Goal: Task Accomplishment & Management: Complete application form

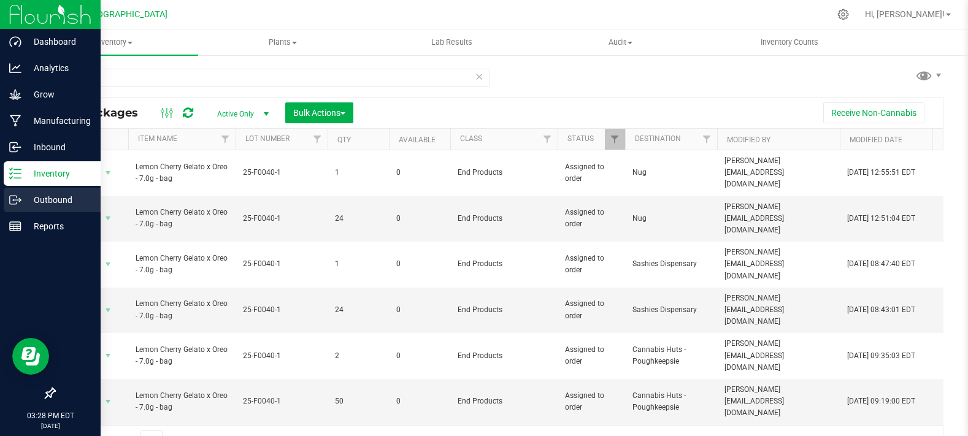
click at [40, 201] on p "Outbound" at bounding box center [58, 200] width 74 height 15
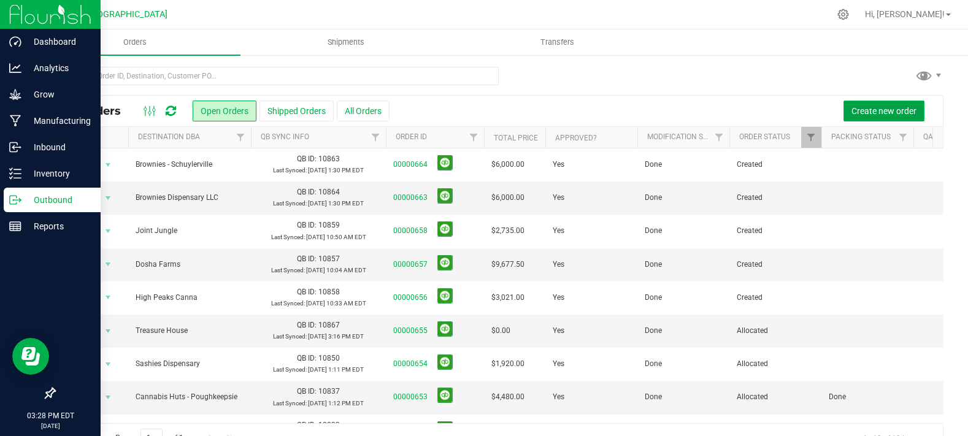
click at [857, 107] on span "Create new order" at bounding box center [884, 111] width 65 height 10
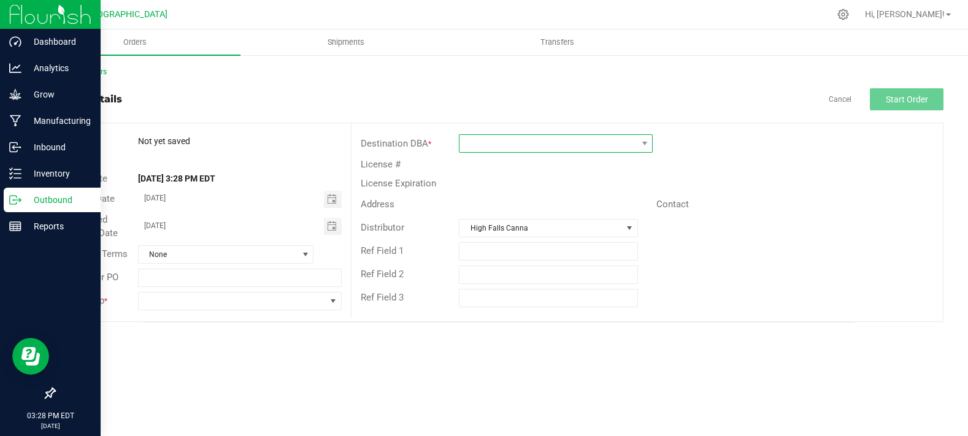
click at [479, 140] on span at bounding box center [548, 143] width 177 height 17
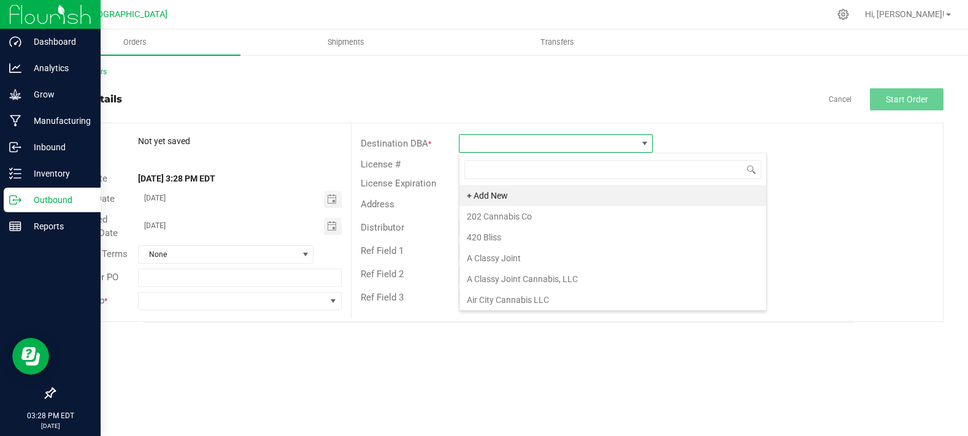
scroll to position [18, 194]
type input "dispo"
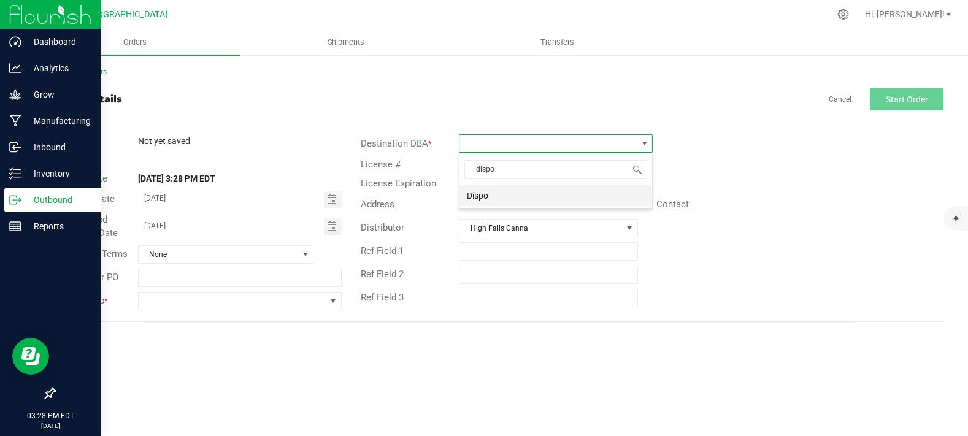
click at [501, 196] on li "Dispo" at bounding box center [556, 195] width 193 height 21
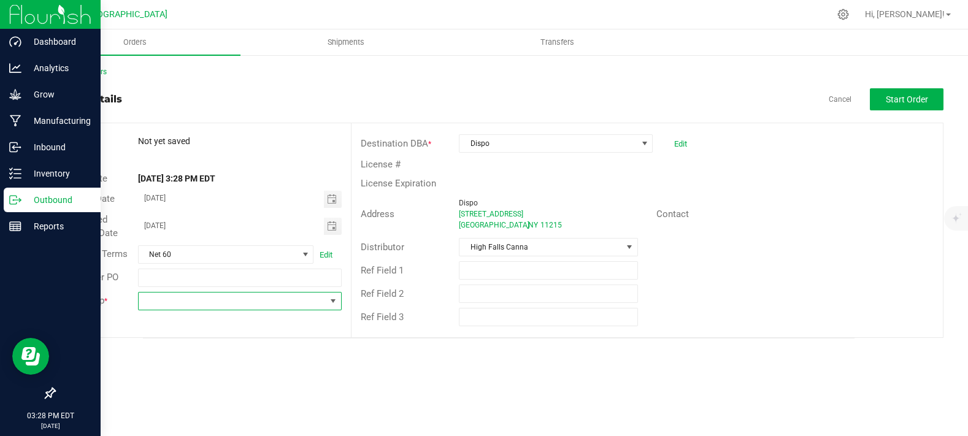
click at [214, 307] on span at bounding box center [232, 301] width 187 height 17
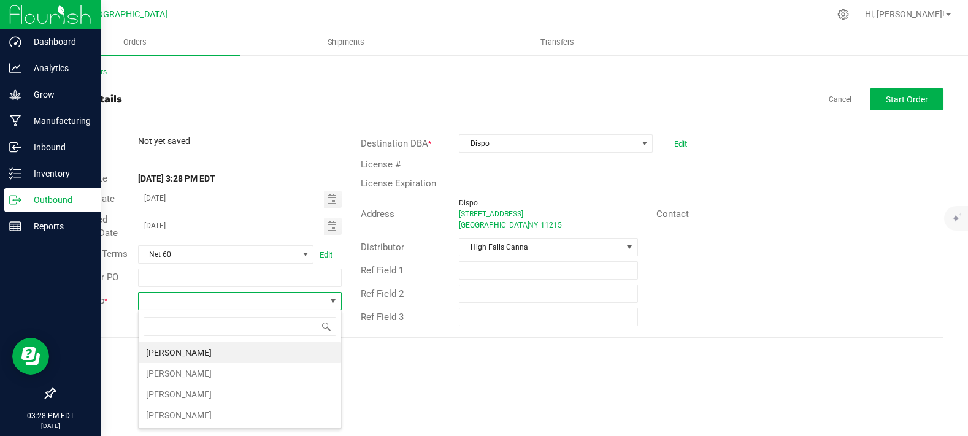
scroll to position [18, 203]
drag, startPoint x: 160, startPoint y: 388, endPoint x: 164, endPoint y: 382, distance: 7.5
click at [161, 387] on li "[PERSON_NAME]" at bounding box center [240, 394] width 202 height 21
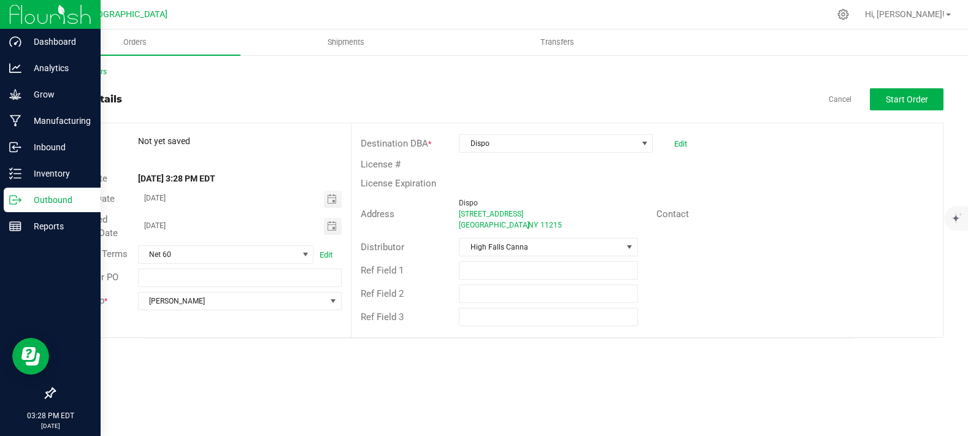
click at [841, 169] on div "License #" at bounding box center [648, 164] width 592 height 19
click at [905, 90] on button "Start Order" at bounding box center [907, 99] width 74 height 22
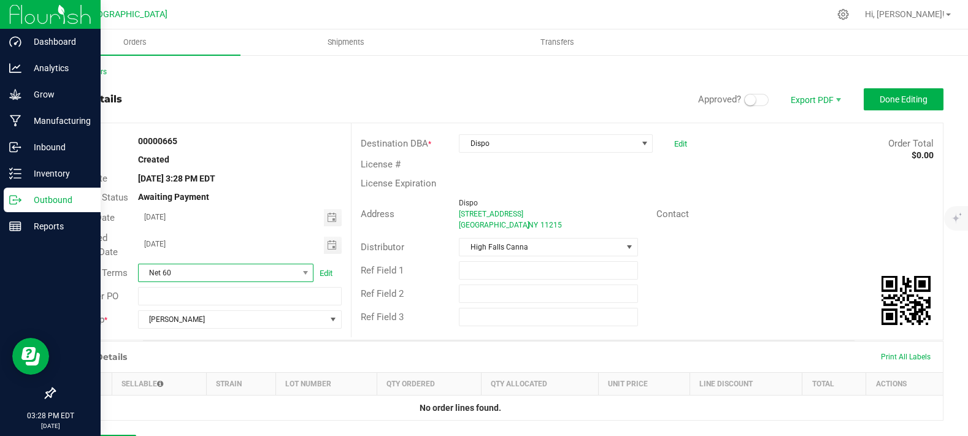
click at [179, 282] on span "Net 60" at bounding box center [219, 272] width 160 height 17
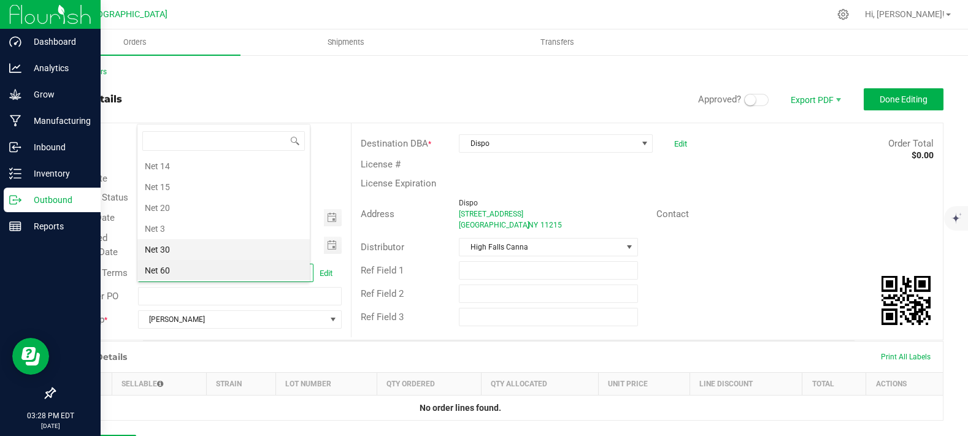
click at [188, 251] on li "Net 30" at bounding box center [223, 249] width 172 height 21
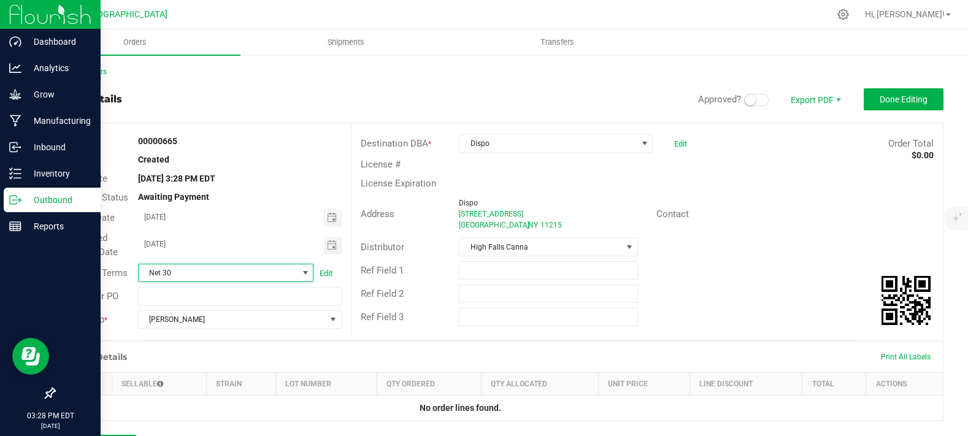
click at [795, 188] on div "License Expiration" at bounding box center [648, 183] width 592 height 19
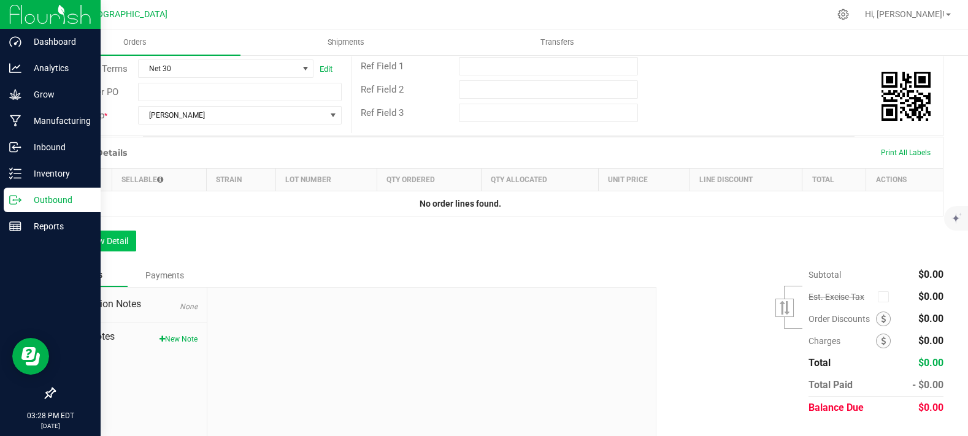
scroll to position [255, 0]
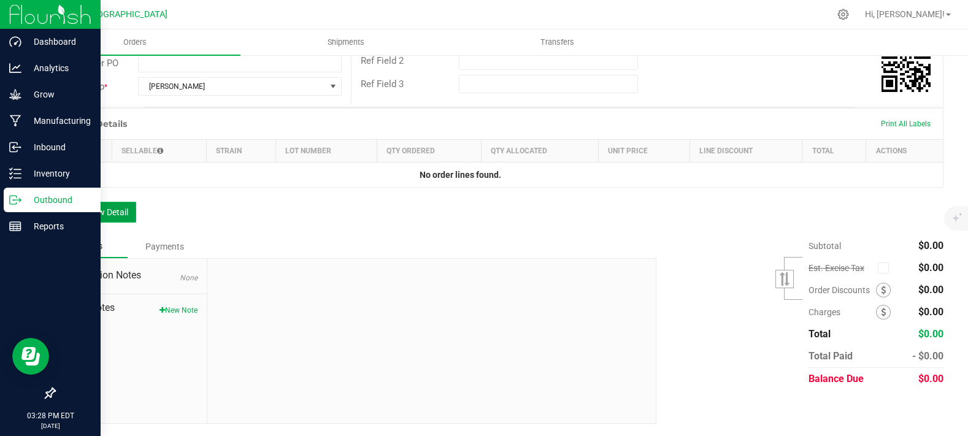
click at [120, 211] on button "Add New Detail" at bounding box center [95, 212] width 82 height 21
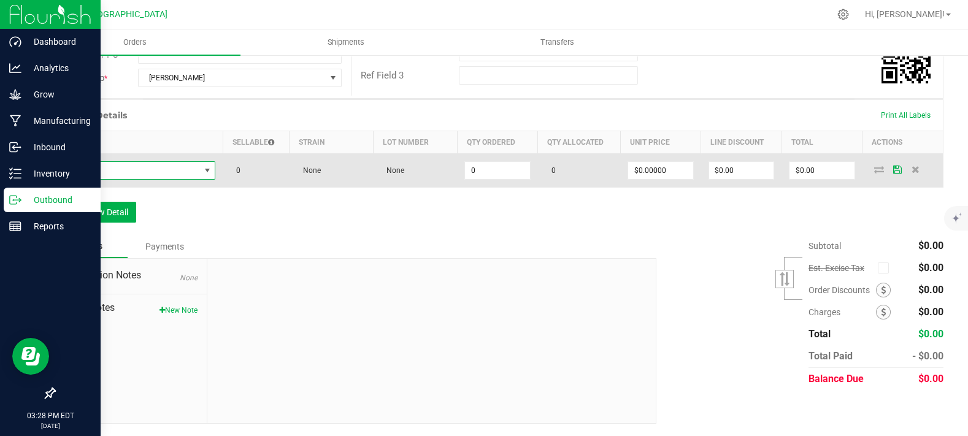
click at [150, 179] on span "NO DATA FOUND" at bounding box center [131, 170] width 137 height 17
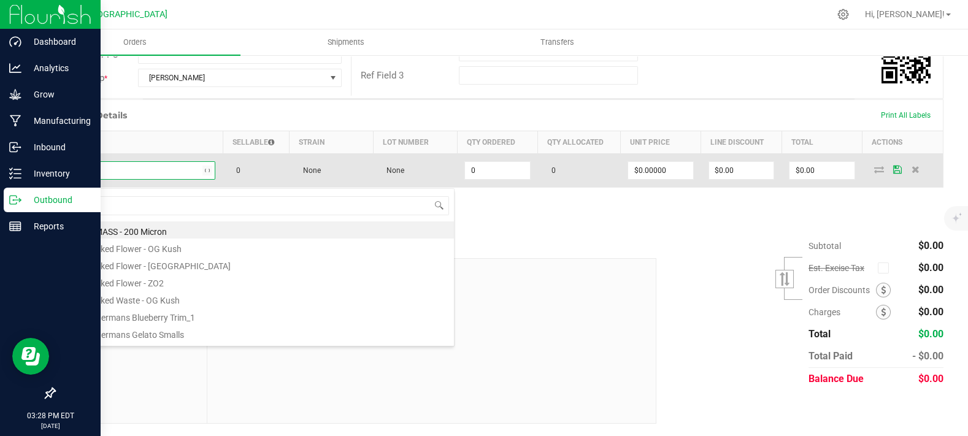
type input "MAC"
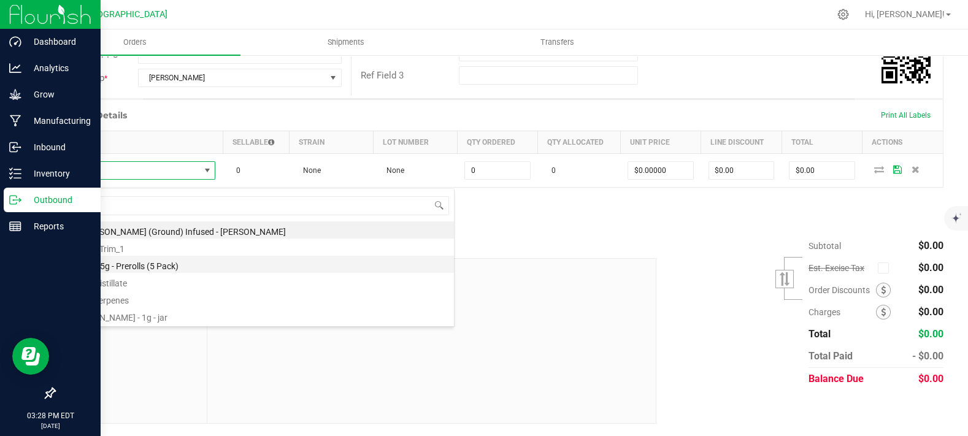
click at [155, 263] on li "Mac - 3.5g - Prerolls (5 Pack)" at bounding box center [258, 264] width 391 height 17
type input "0 ea"
type input "$15.00000"
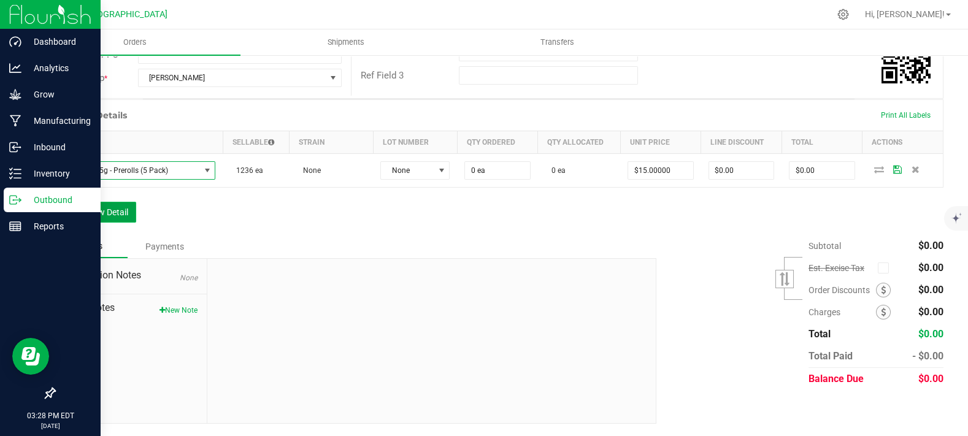
click at [106, 222] on button "Add New Detail" at bounding box center [95, 212] width 82 height 21
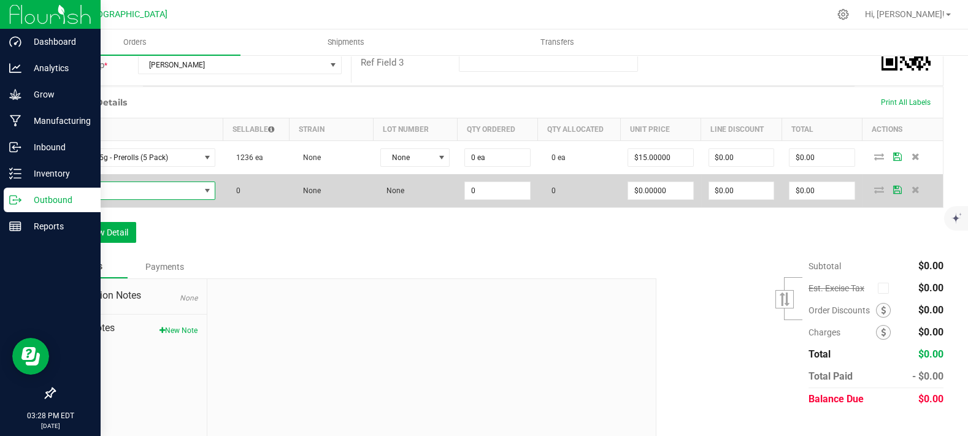
click at [123, 199] on span "NO DATA FOUND" at bounding box center [131, 190] width 137 height 17
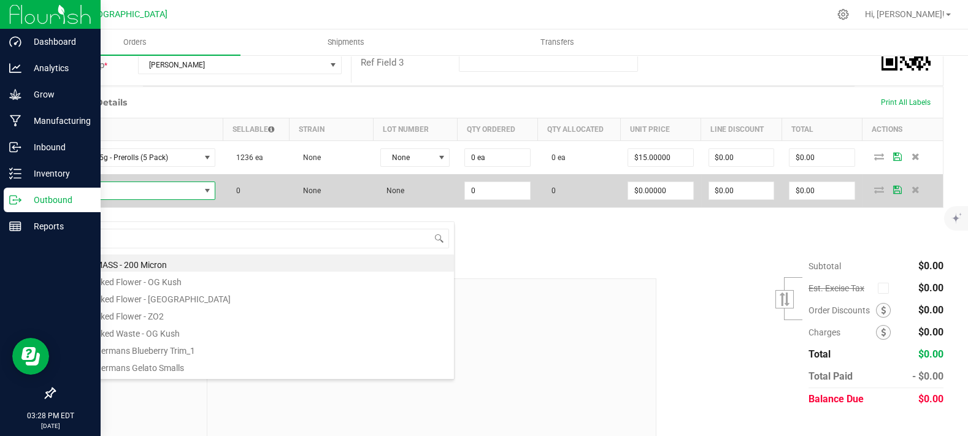
scroll to position [18, 149]
type input "g13"
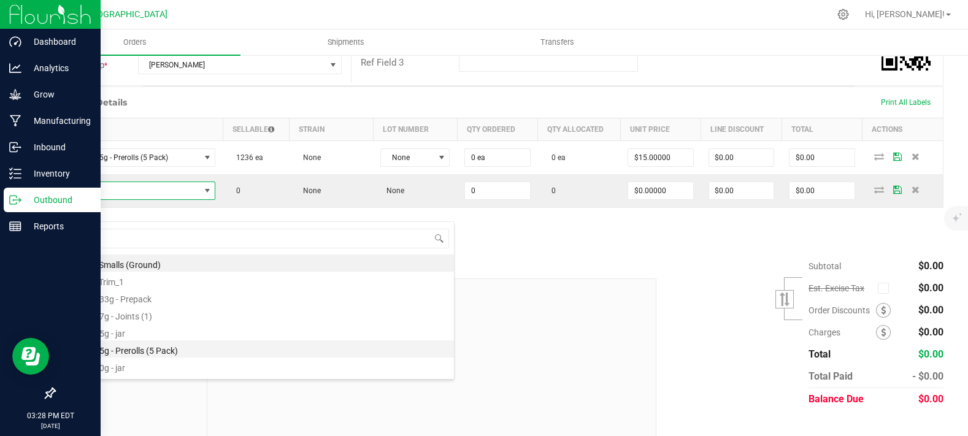
click at [137, 344] on li "G13 - 3.5g - Prerolls (5 Pack)" at bounding box center [258, 349] width 391 height 17
type input "0 ea"
type input "$15.00000"
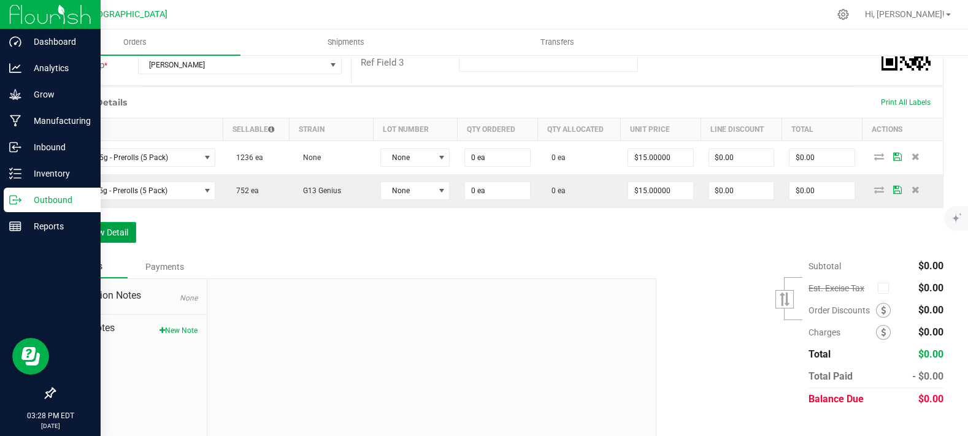
click at [121, 243] on button "Add New Detail" at bounding box center [95, 232] width 82 height 21
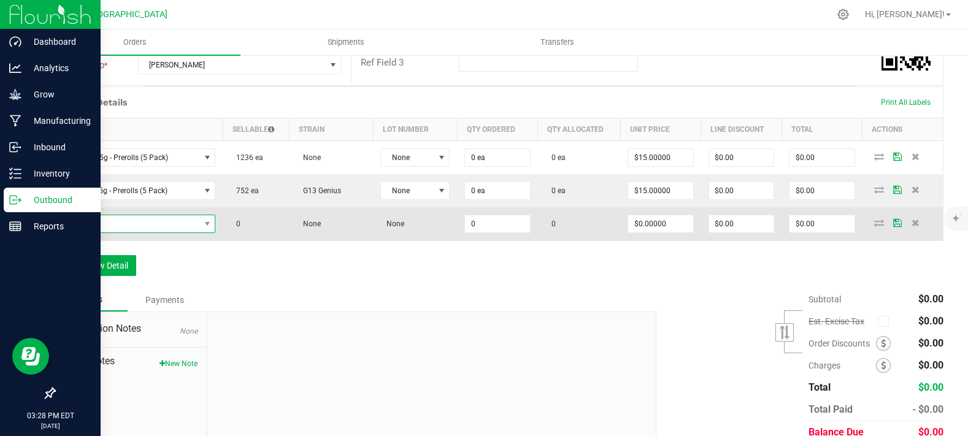
click at [138, 233] on span "NO DATA FOUND" at bounding box center [131, 223] width 137 height 17
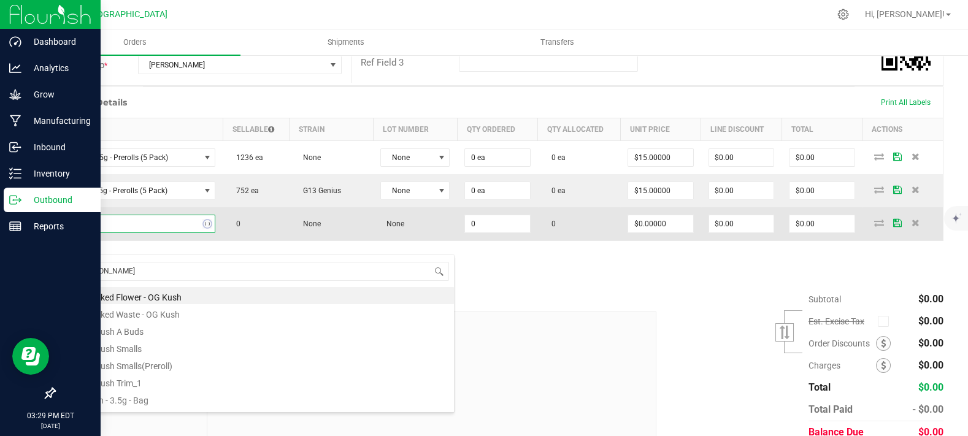
type input "og kush"
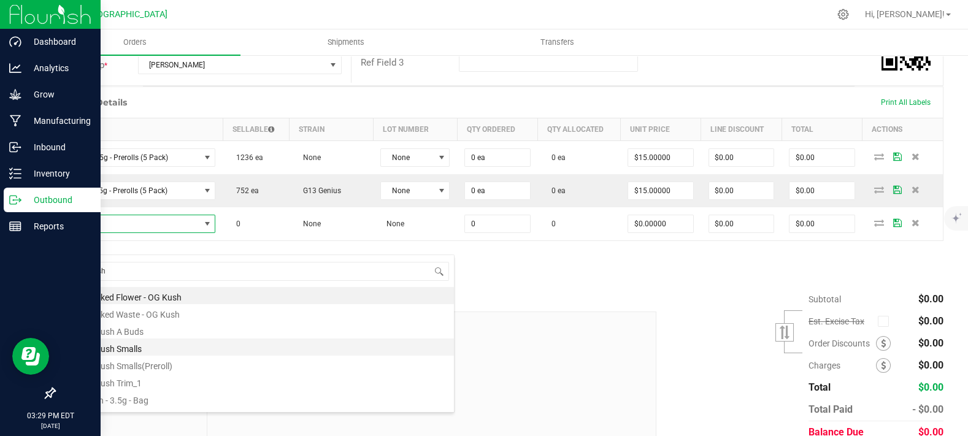
scroll to position [14, 0]
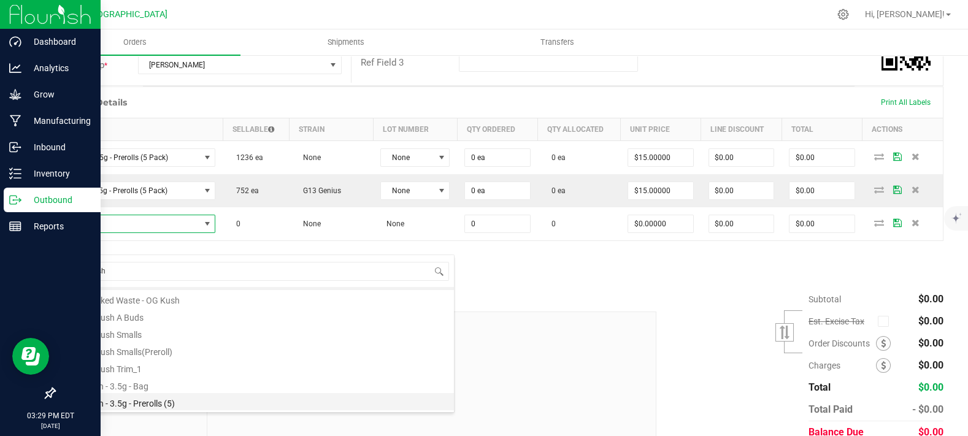
click at [160, 404] on li "OG Kush - 3.5g - Prerolls (5)" at bounding box center [258, 401] width 391 height 17
type input "0 ea"
type input "$15.00000"
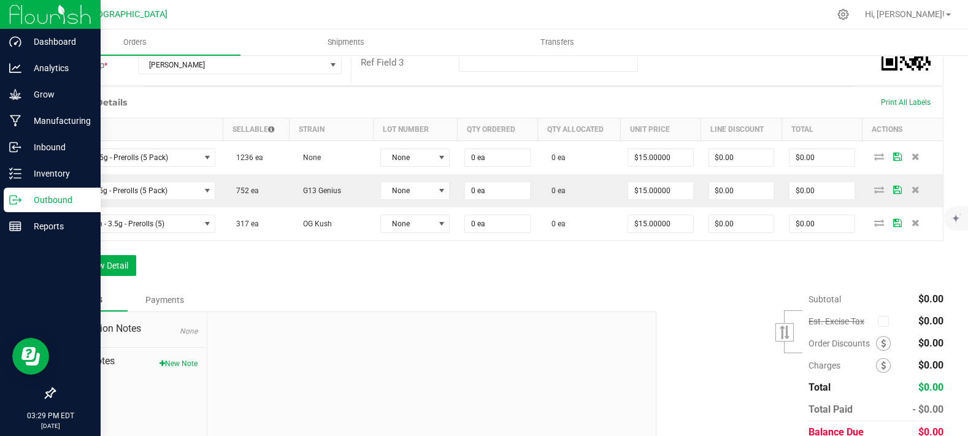
click at [343, 310] on div "Notes Payments" at bounding box center [350, 299] width 593 height 23
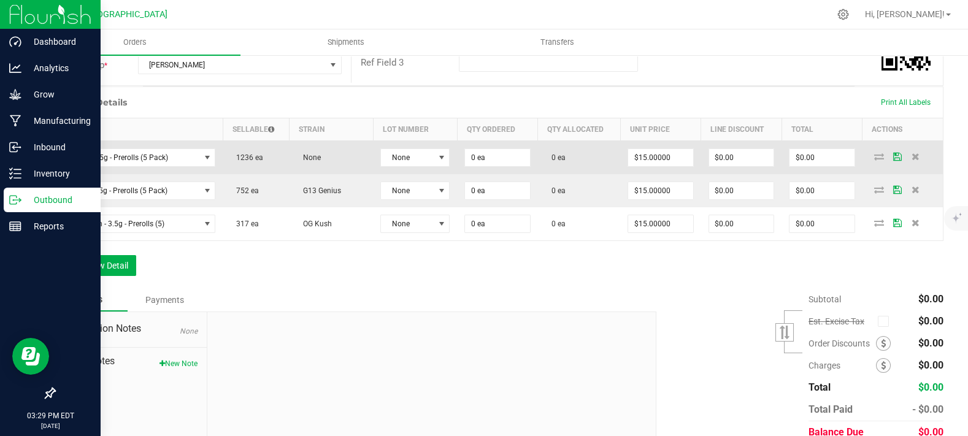
click at [425, 175] on td "None" at bounding box center [415, 158] width 84 height 34
click at [434, 166] on span at bounding box center [441, 157] width 15 height 17
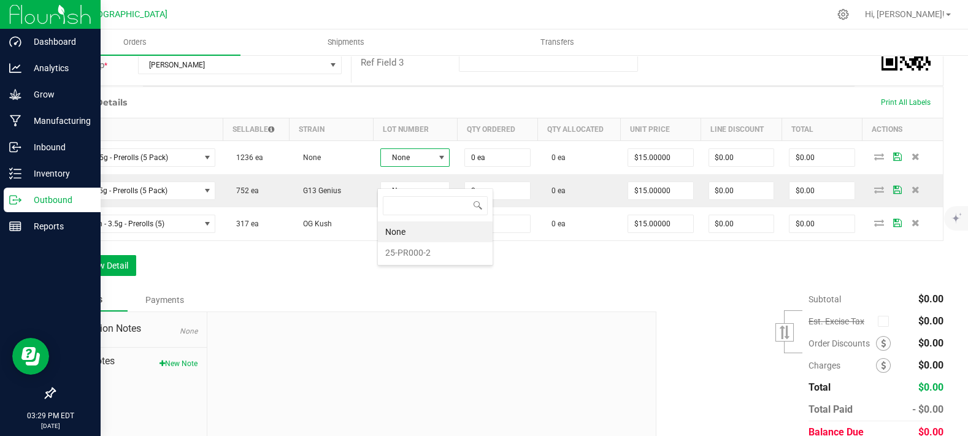
scroll to position [18, 68]
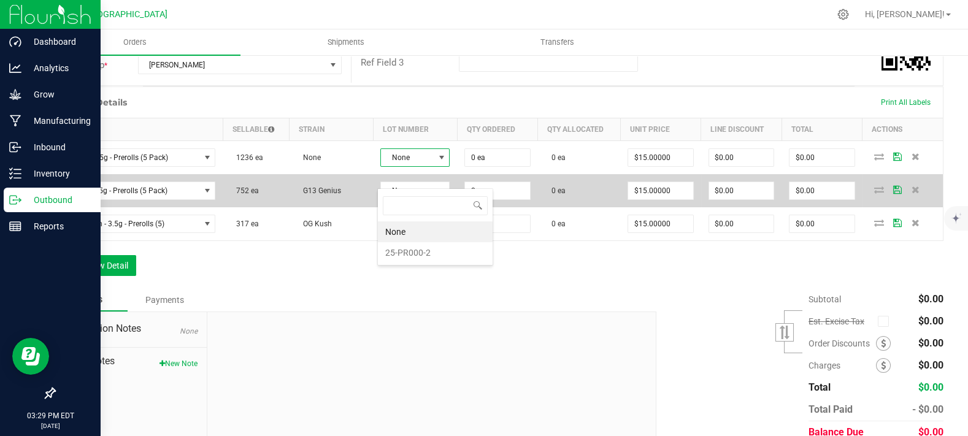
click at [431, 243] on li "25-PR000-2" at bounding box center [435, 252] width 115 height 21
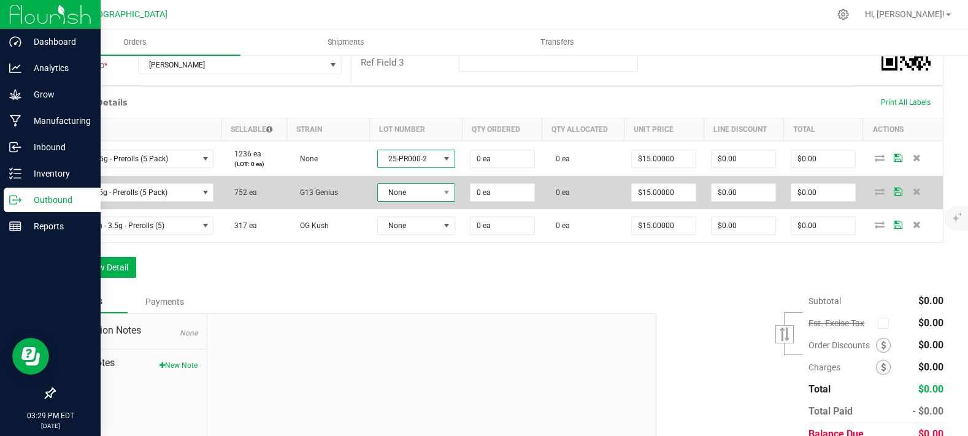
click at [426, 201] on span "None" at bounding box center [408, 192] width 61 height 17
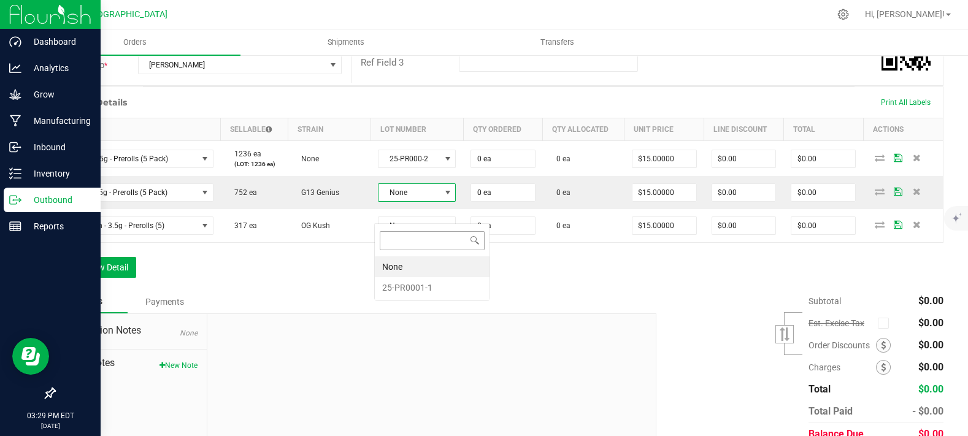
scroll to position [18, 75]
click at [434, 297] on div "None 25-PR0001-1" at bounding box center [432, 261] width 116 height 77
click at [434, 289] on li "25-PR0001-1" at bounding box center [432, 287] width 115 height 21
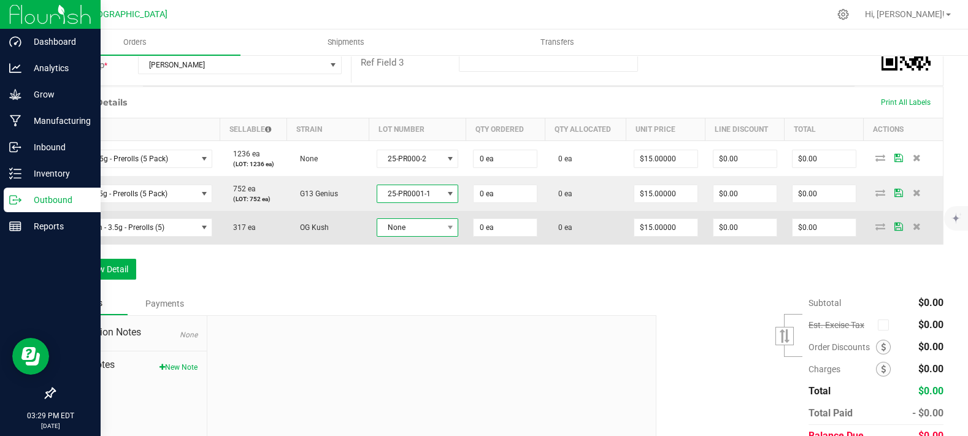
click at [424, 236] on span "None" at bounding box center [410, 227] width 66 height 17
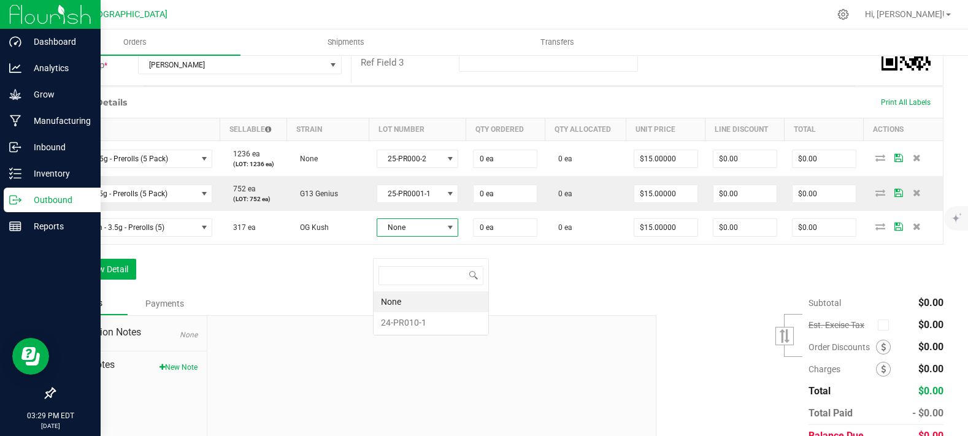
scroll to position [18, 79]
click at [428, 322] on li "24-PR010-1" at bounding box center [431, 322] width 115 height 21
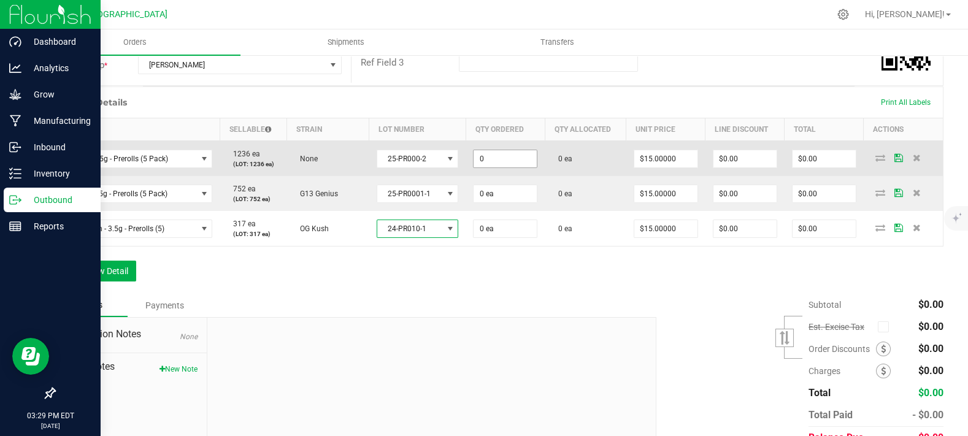
click at [477, 168] on input "0" at bounding box center [505, 158] width 63 height 17
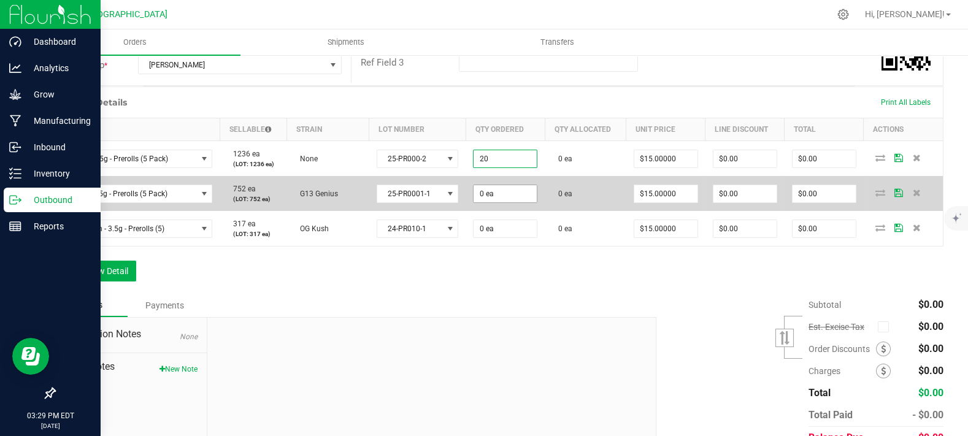
type input "20 ea"
type input "$300.00"
click at [495, 202] on input "0" at bounding box center [505, 193] width 63 height 17
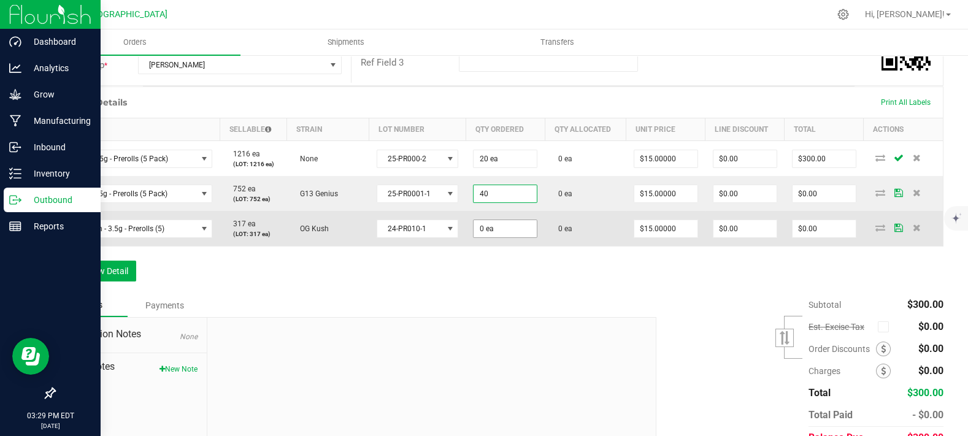
type input "40 ea"
type input "$600.00"
click at [523, 237] on input "0" at bounding box center [505, 228] width 63 height 17
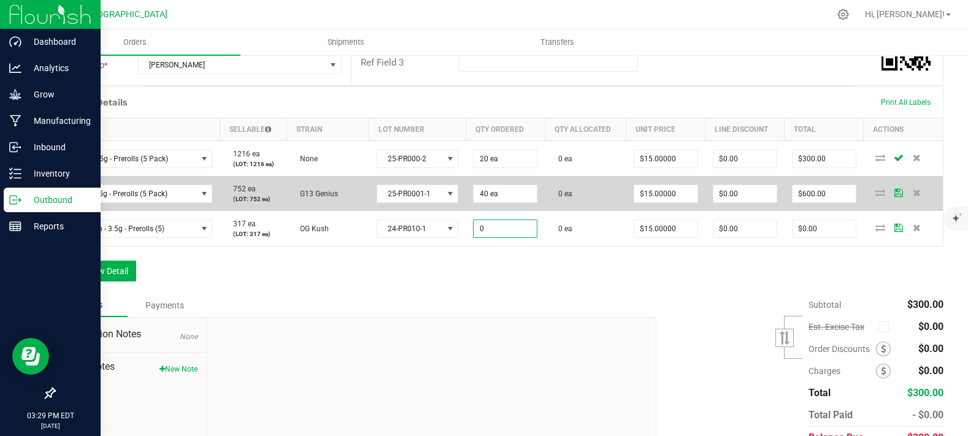
paste input "4"
type input "40 ea"
type input "$600.00"
click at [614, 211] on td "0 ea" at bounding box center [585, 193] width 81 height 35
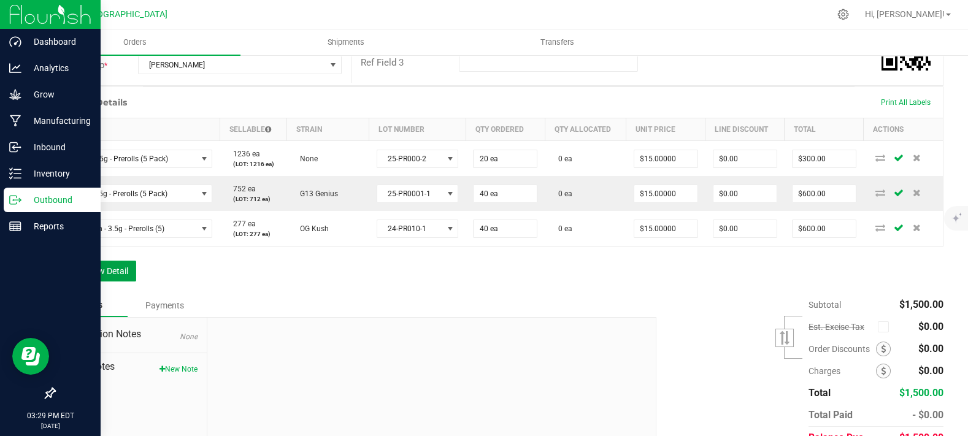
drag, startPoint x: 114, startPoint y: 293, endPoint x: 110, endPoint y: 302, distance: 9.7
click at [111, 282] on button "Add New Detail" at bounding box center [95, 271] width 82 height 21
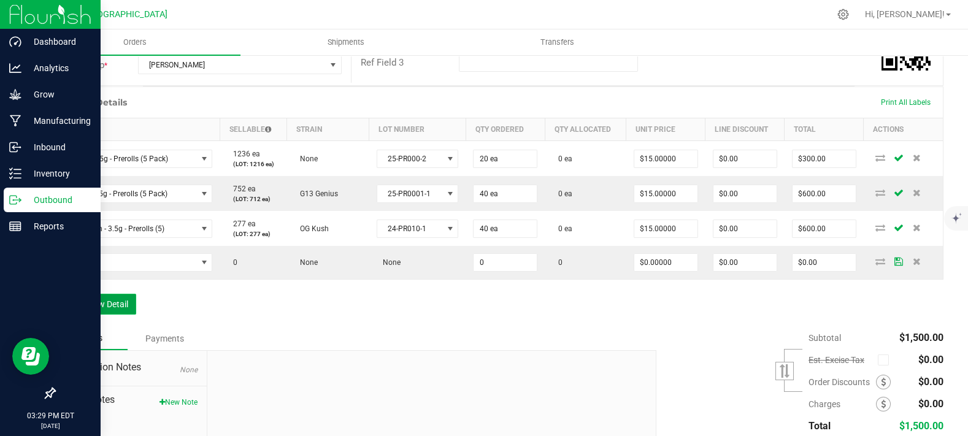
click at [110, 315] on button "Add New Detail" at bounding box center [95, 304] width 82 height 21
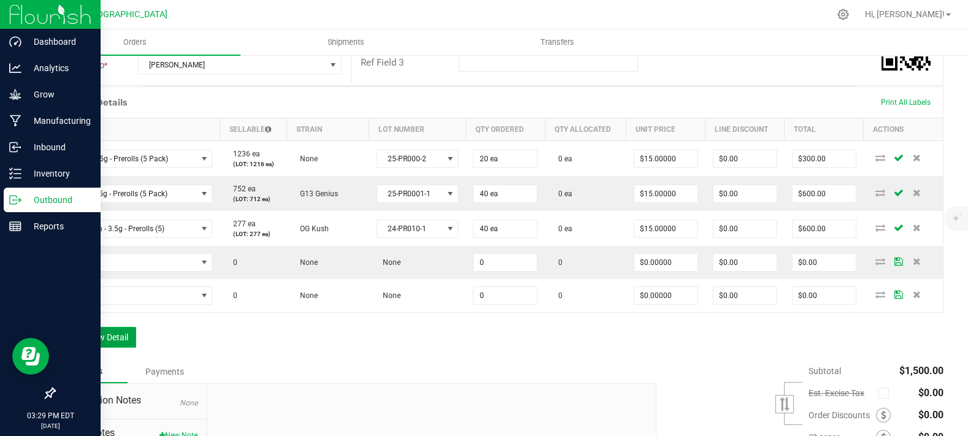
click at [115, 348] on button "Add New Detail" at bounding box center [95, 337] width 82 height 21
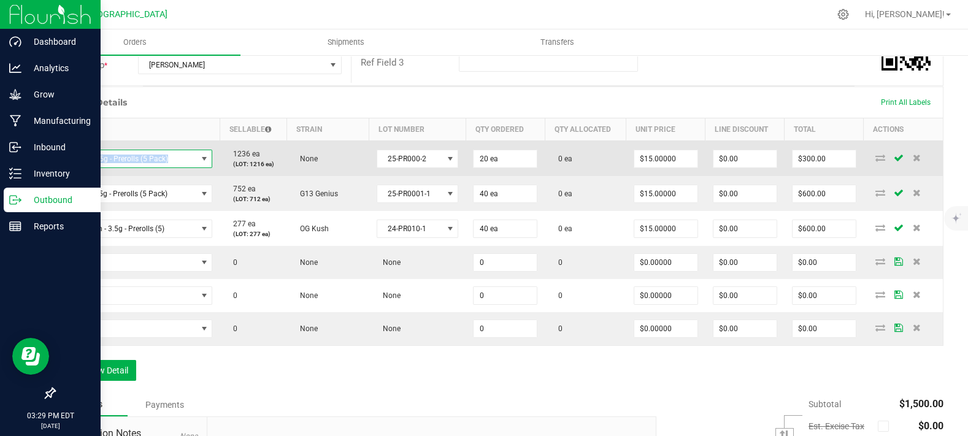
copy span "Mac - 3.5g - Prerolls (5 Pack)"
drag, startPoint x: 166, startPoint y: 181, endPoint x: 60, endPoint y: 177, distance: 105.6
click at [60, 177] on td "Mac - 3.5g - Prerolls (5 Pack)" at bounding box center [137, 159] width 165 height 36
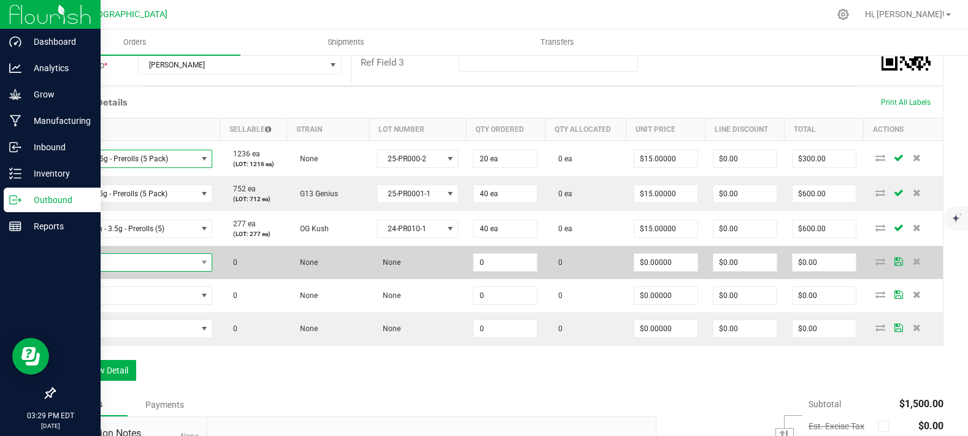
click at [106, 271] on span "NO DATA FOUND" at bounding box center [130, 262] width 134 height 17
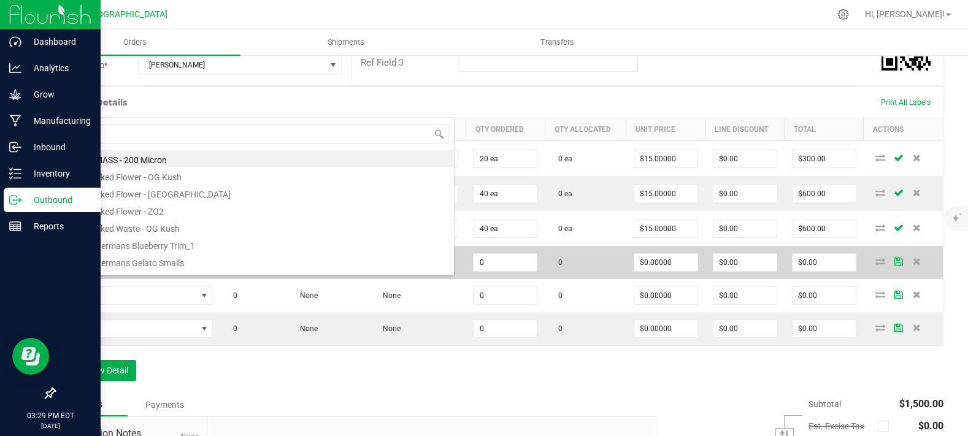
type input "Mac - 3.5g - Prerolls (5 Pack)"
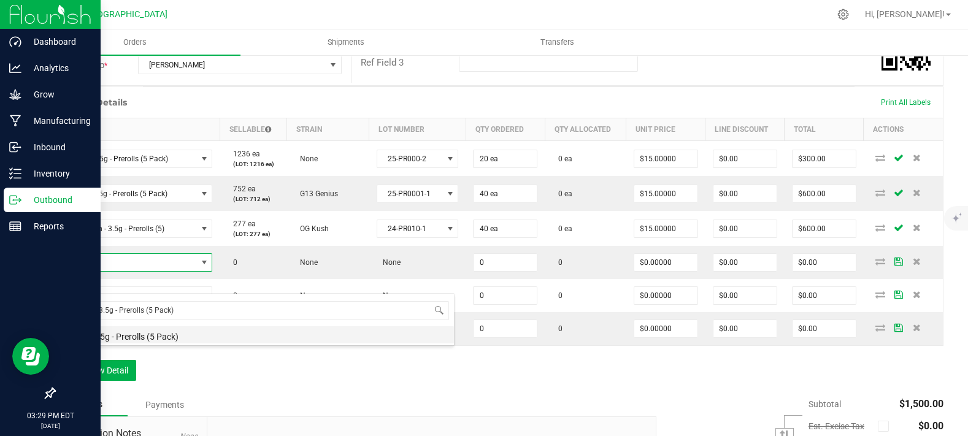
click at [126, 336] on li "Mac - 3.5g - Prerolls (5 Pack)" at bounding box center [258, 334] width 391 height 17
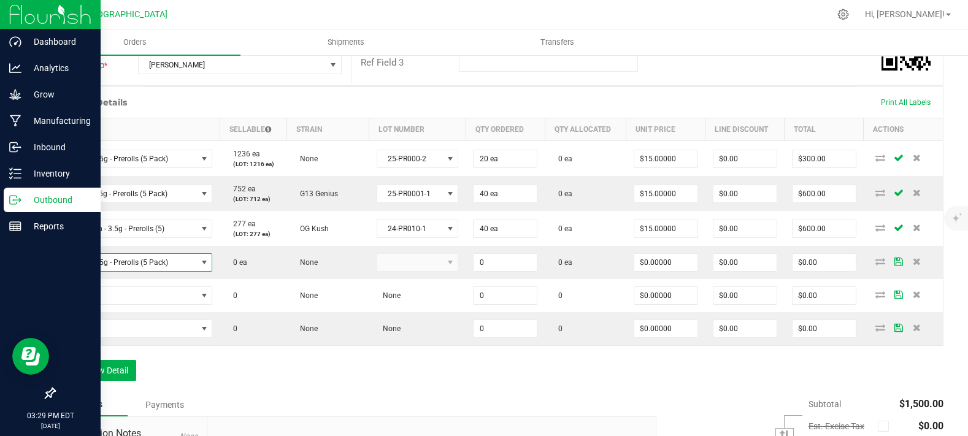
type input "0 ea"
type input "$15.00000"
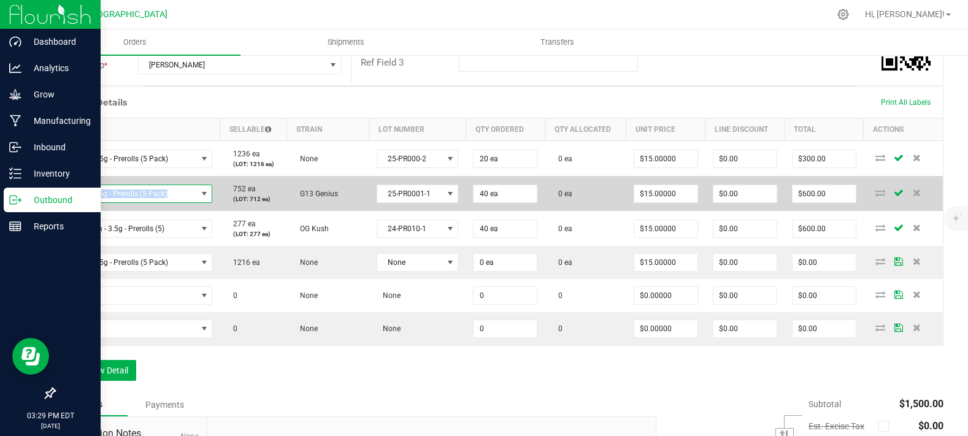
copy span "G13 - 3.5g - Prerolls (5 Pack)"
drag, startPoint x: 175, startPoint y: 221, endPoint x: 64, endPoint y: 223, distance: 111.7
click at [64, 202] on span "G13 - 3.5g - Prerolls (5 Pack)" at bounding box center [130, 193] width 134 height 17
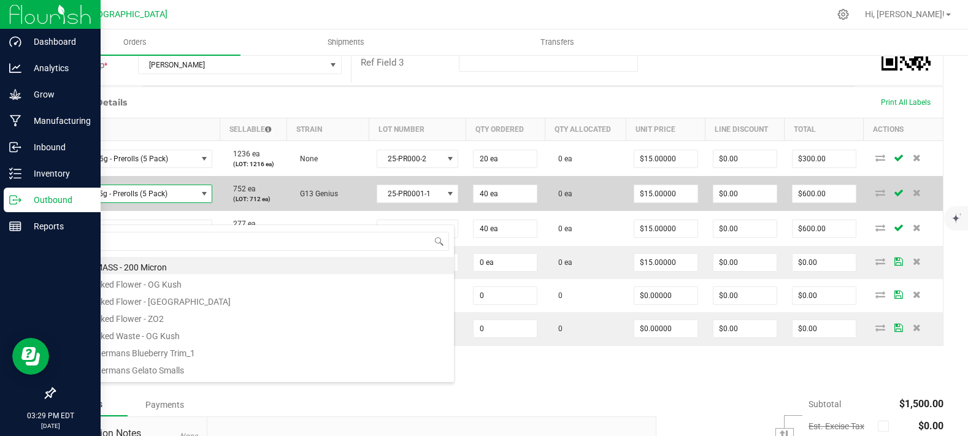
drag, startPoint x: 322, startPoint y: 205, endPoint x: 313, endPoint y: 215, distance: 13.5
click at [322, 204] on td "G13 Genius" at bounding box center [328, 193] width 82 height 35
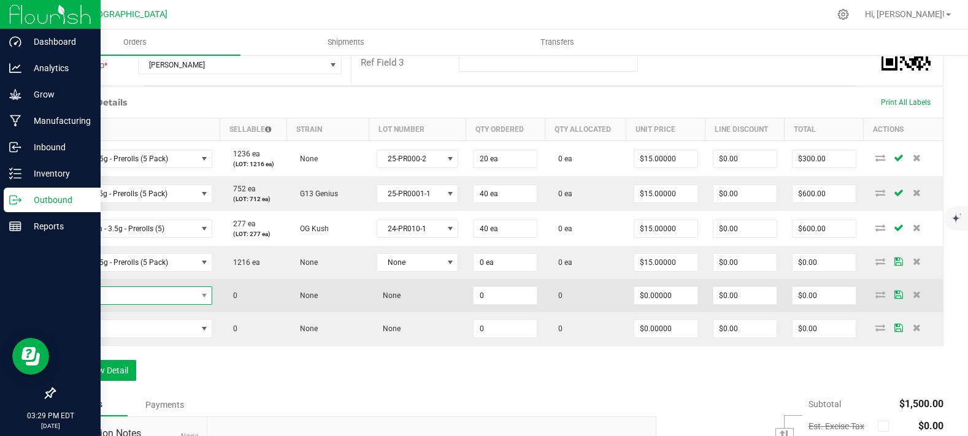
click at [153, 304] on span "NO DATA FOUND" at bounding box center [130, 295] width 134 height 17
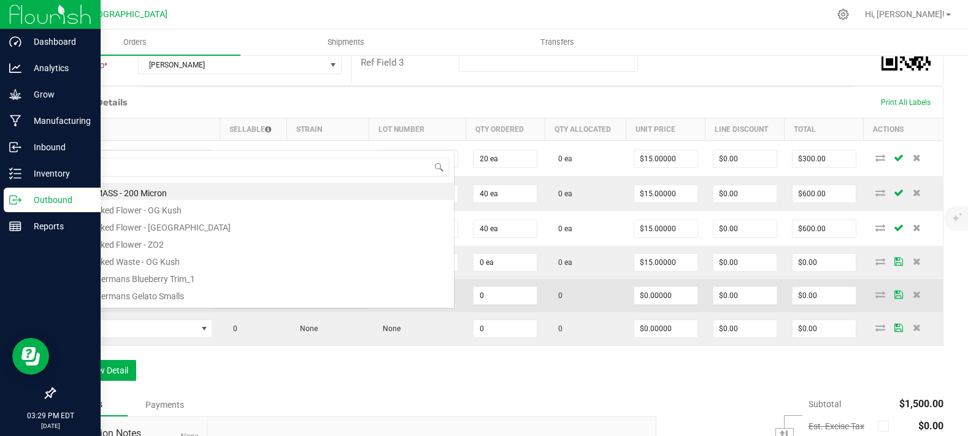
scroll to position [0, 0]
type input "G13 - 3.5g - Prerolls (5 Pack)"
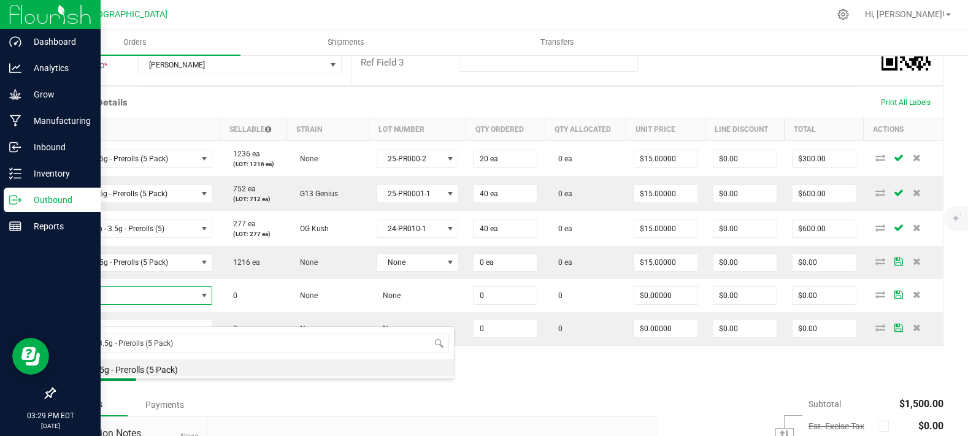
click at [156, 368] on li "G13 - 3.5g - Prerolls (5 Pack)" at bounding box center [258, 368] width 391 height 17
type input "0 ea"
type input "$15.00000"
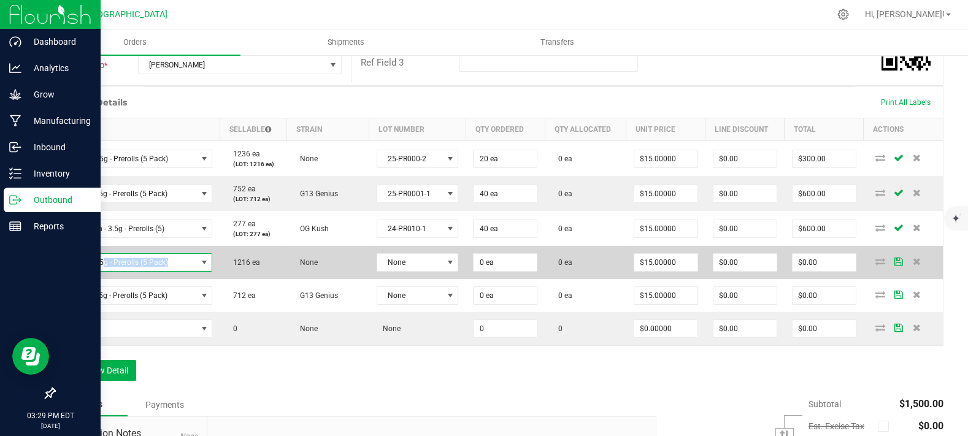
drag, startPoint x: 177, startPoint y: 285, endPoint x: 103, endPoint y: 285, distance: 74.3
click at [103, 271] on span "Mac - 3.5g - Prerolls (5 Pack)" at bounding box center [130, 262] width 134 height 17
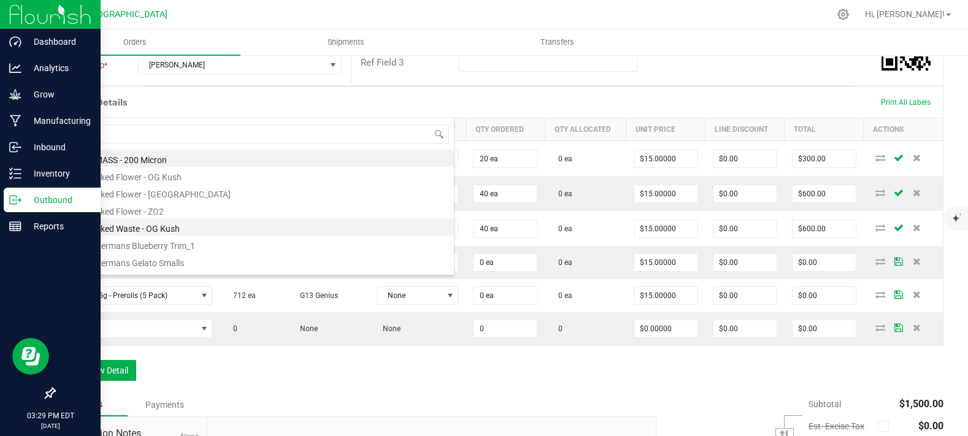
scroll to position [61344, 61214]
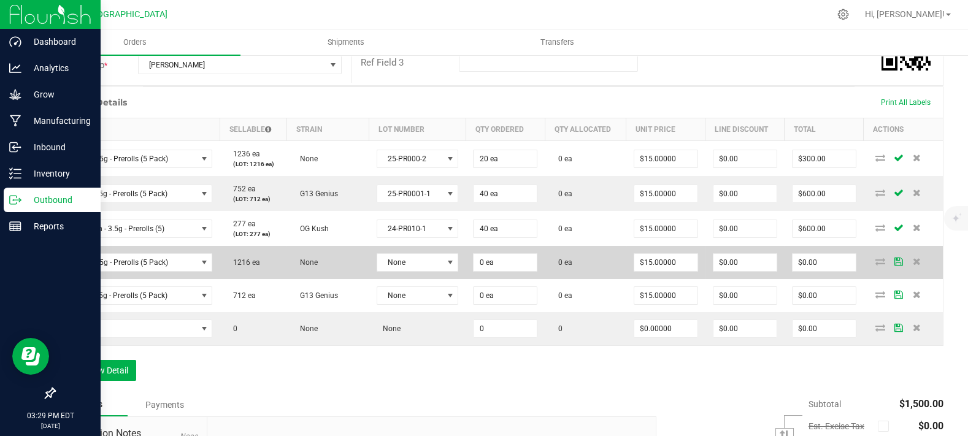
click at [253, 279] on td "1216 ea" at bounding box center [253, 262] width 67 height 33
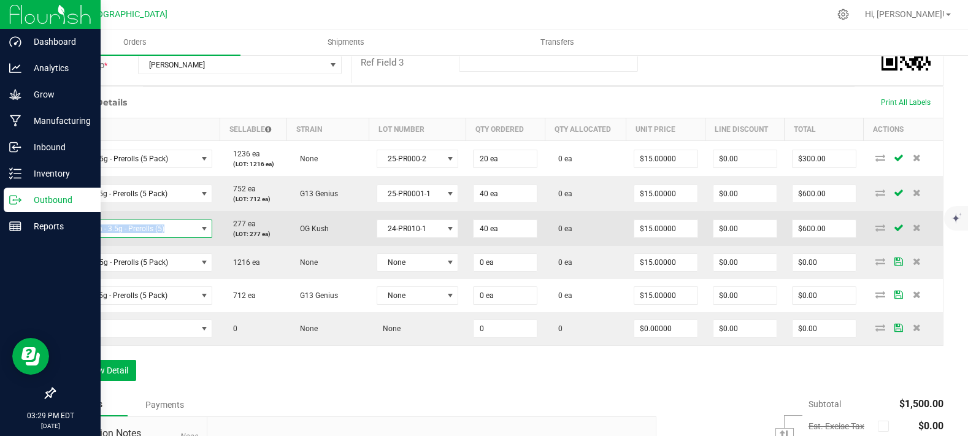
copy span "OG Kush - 3.5g - Prerolls (5)"
drag, startPoint x: 186, startPoint y: 253, endPoint x: 58, endPoint y: 258, distance: 128.3
click at [58, 246] on td "OG Kush - 3.5g - Prerolls (5)" at bounding box center [137, 228] width 165 height 35
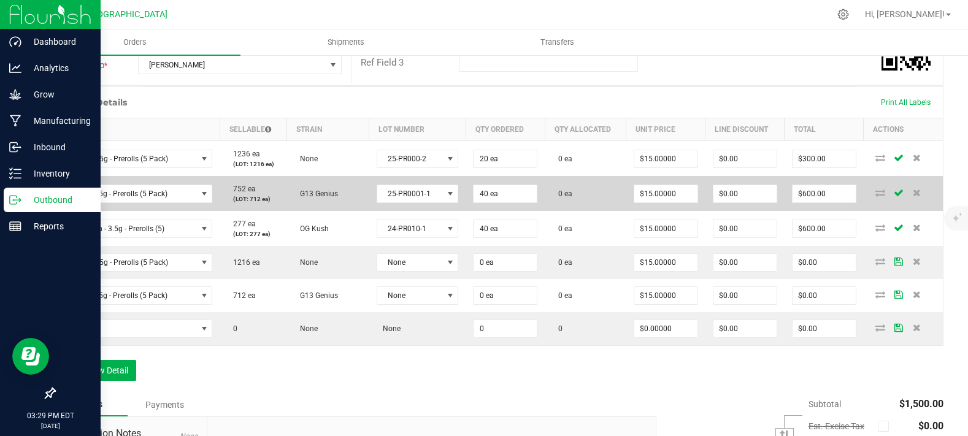
drag, startPoint x: 315, startPoint y: 176, endPoint x: 277, endPoint y: 222, distance: 60.1
click at [317, 176] on td "None" at bounding box center [328, 159] width 82 height 36
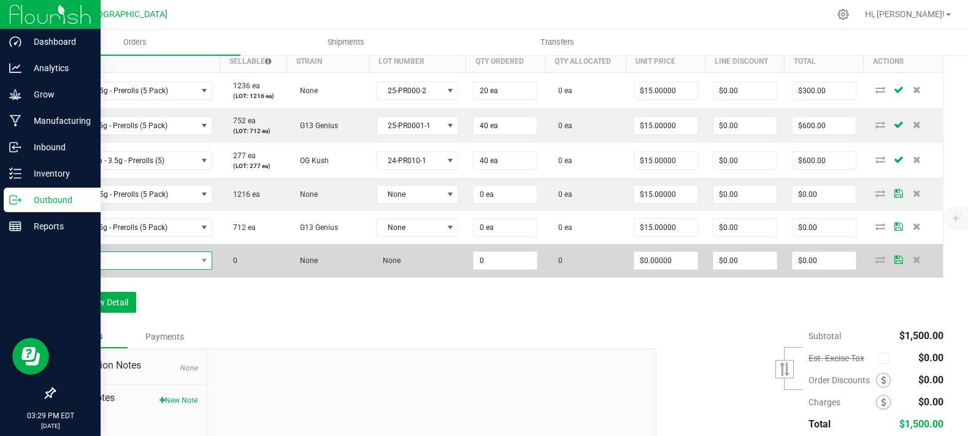
click at [124, 269] on span "NO DATA FOUND" at bounding box center [130, 260] width 134 height 17
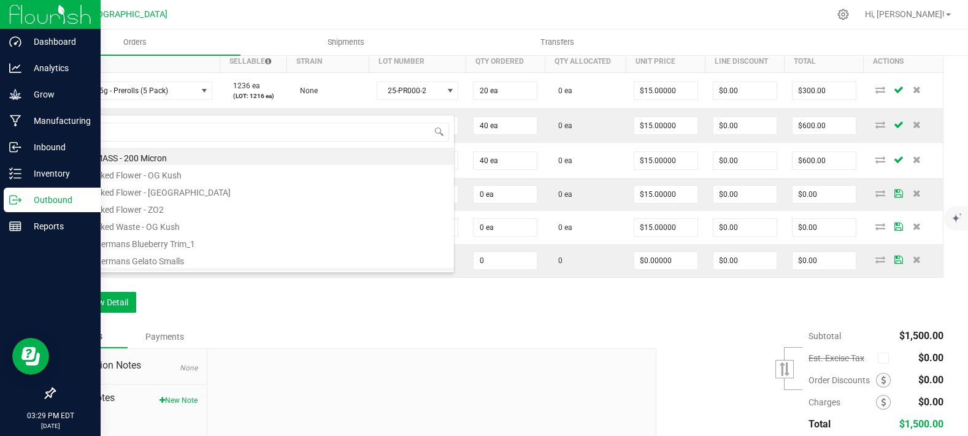
type input "OG Kush - 3.5g - Prerolls (5)"
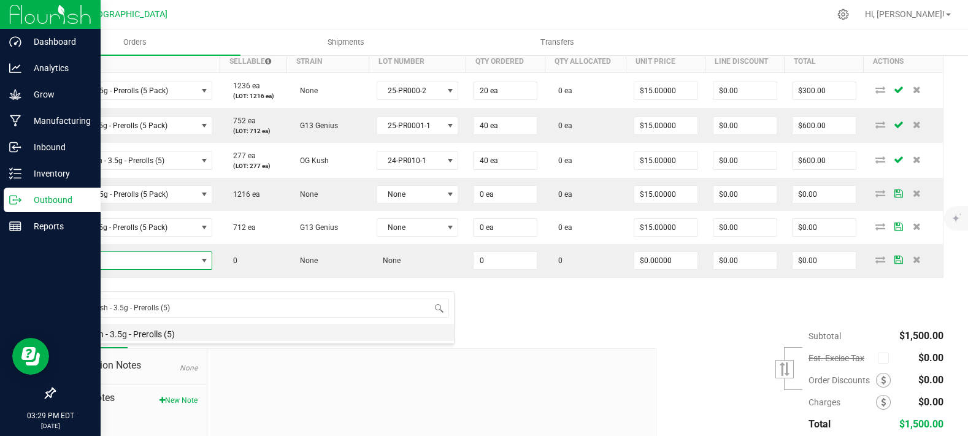
click at [136, 333] on li "OG Kush - 3.5g - Prerolls (5)" at bounding box center [258, 332] width 391 height 17
type input "0 ea"
type input "$15.00000"
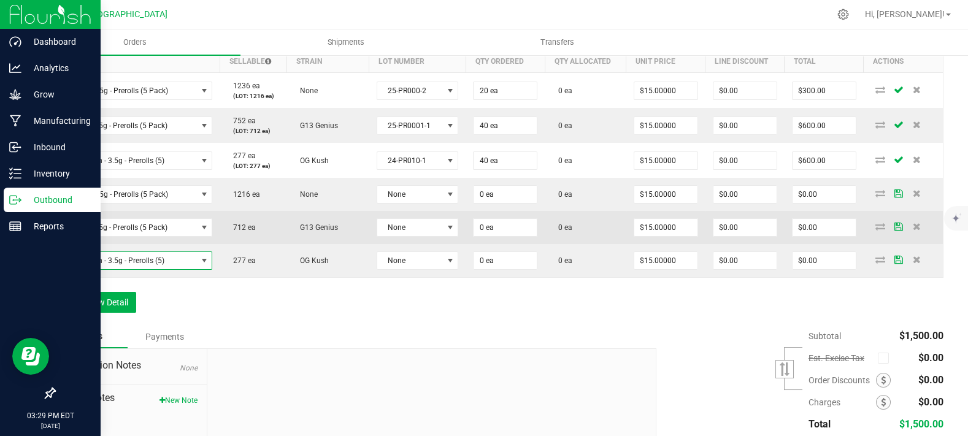
click at [295, 232] on span "G13 Genius" at bounding box center [316, 227] width 44 height 9
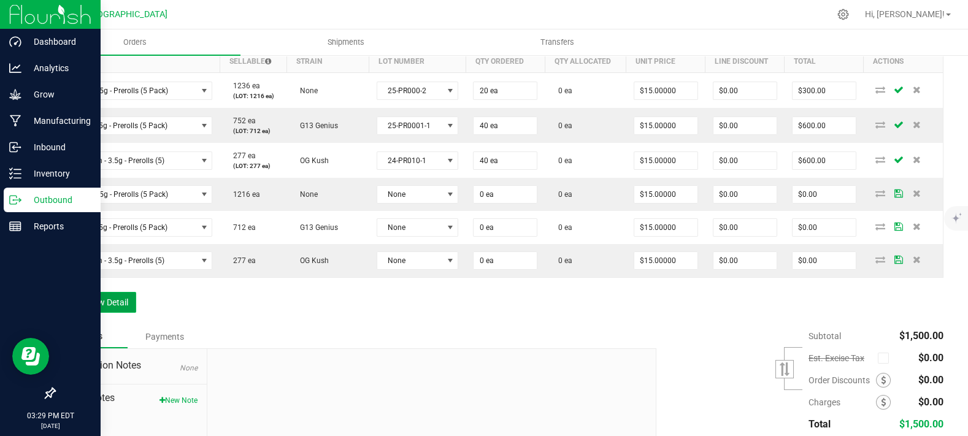
click at [109, 313] on button "Add New Detail" at bounding box center [95, 302] width 82 height 21
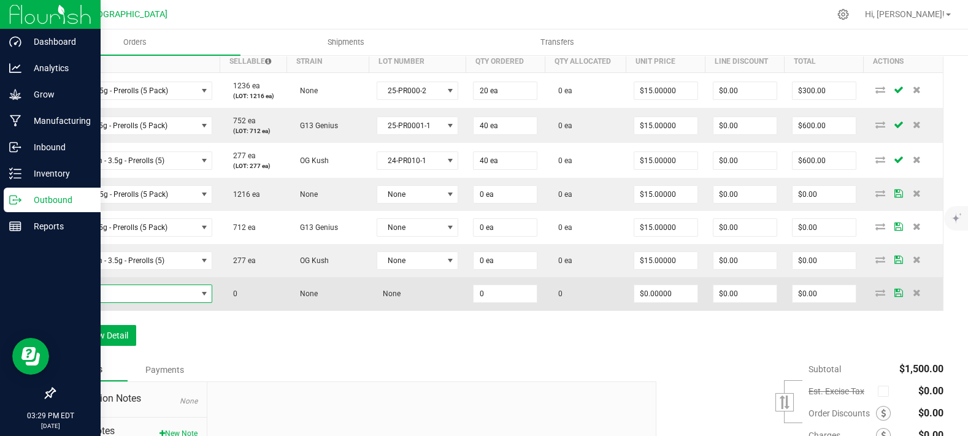
click at [117, 303] on span "NO DATA FOUND" at bounding box center [130, 293] width 134 height 17
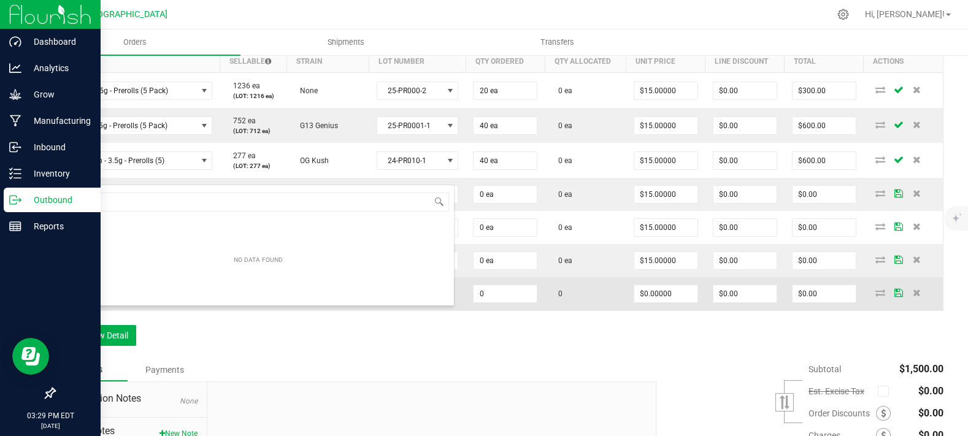
scroll to position [18, 147]
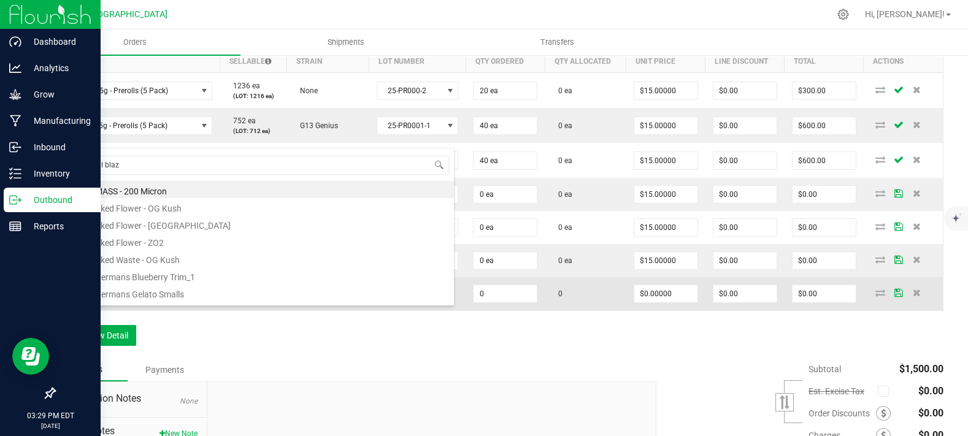
type input "blissful blaze"
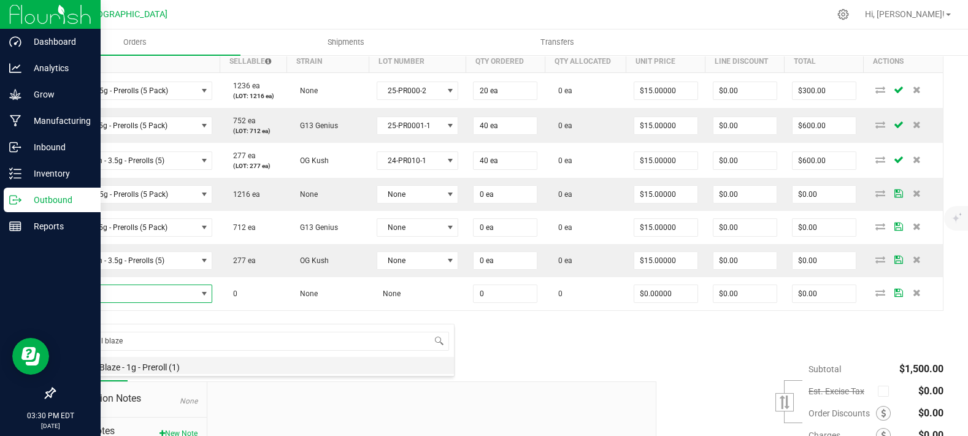
click at [121, 363] on li "Blissful Blaze - 1g - Preroll (1)" at bounding box center [258, 365] width 391 height 17
type input "0 ea"
type input "$6.00000"
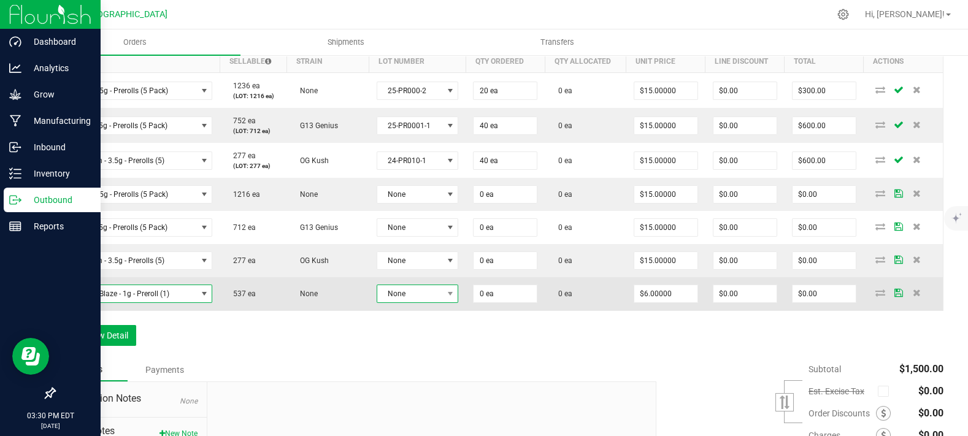
click at [387, 303] on span "None" at bounding box center [410, 293] width 66 height 17
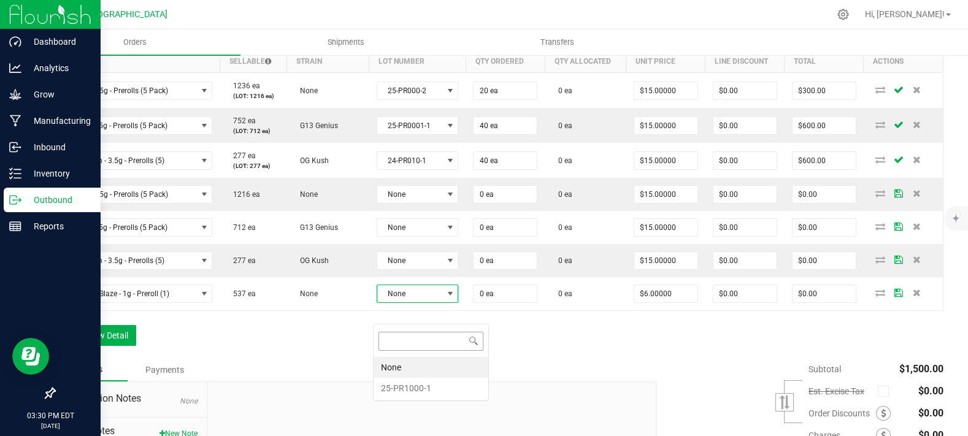
scroll to position [18, 79]
click at [407, 391] on li "25-PR1000-1" at bounding box center [431, 388] width 115 height 21
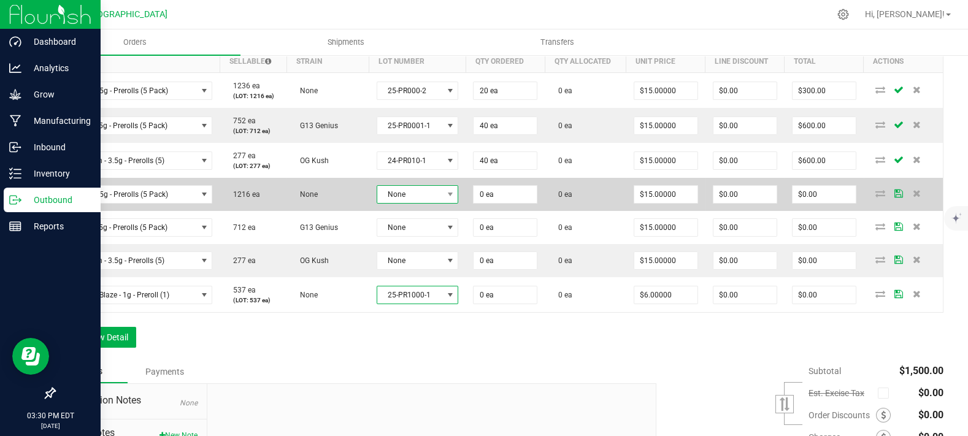
click at [412, 203] on span "None" at bounding box center [410, 194] width 66 height 17
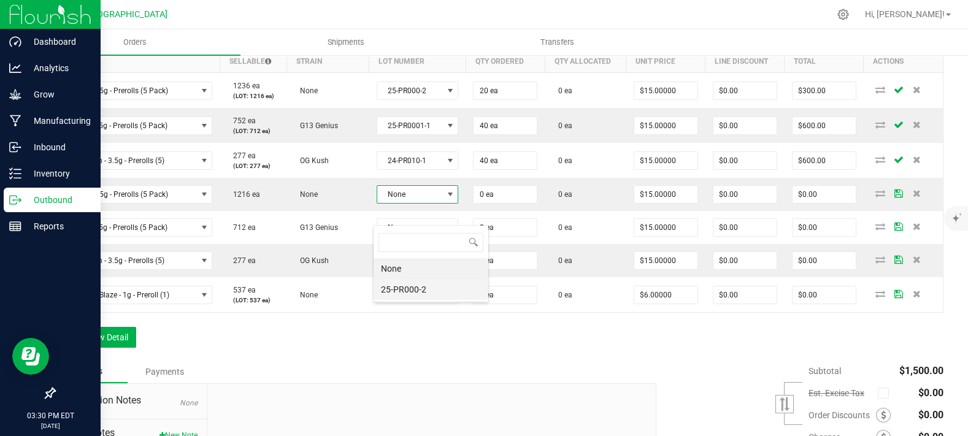
click at [433, 282] on li "25-PR000-2" at bounding box center [431, 289] width 115 height 21
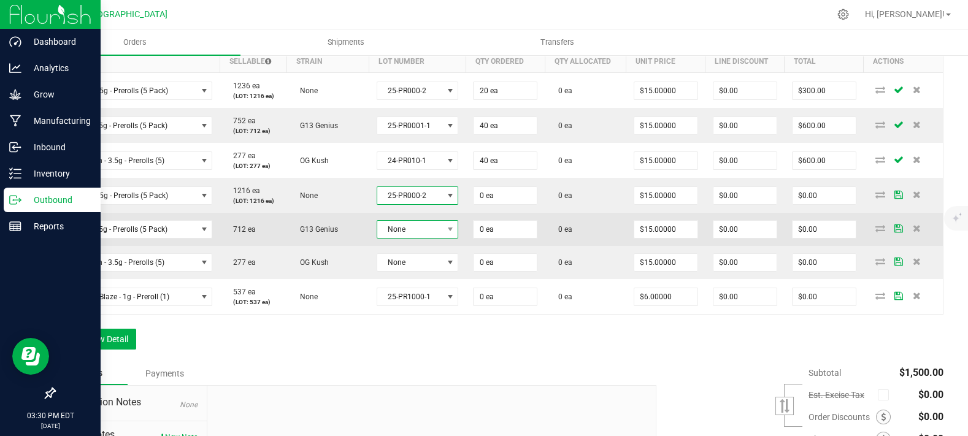
click at [427, 238] on span "None" at bounding box center [410, 229] width 66 height 17
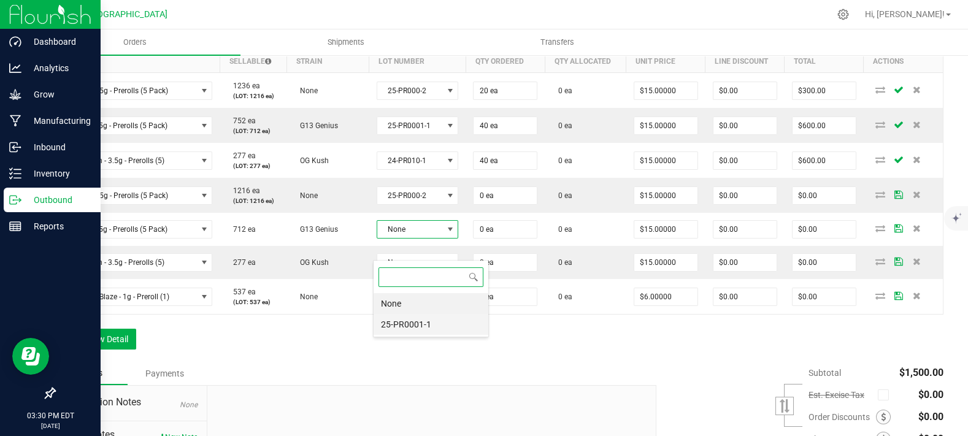
drag, startPoint x: 424, startPoint y: 326, endPoint x: 416, endPoint y: 293, distance: 34.1
click at [424, 326] on li "25-PR0001-1" at bounding box center [431, 324] width 115 height 21
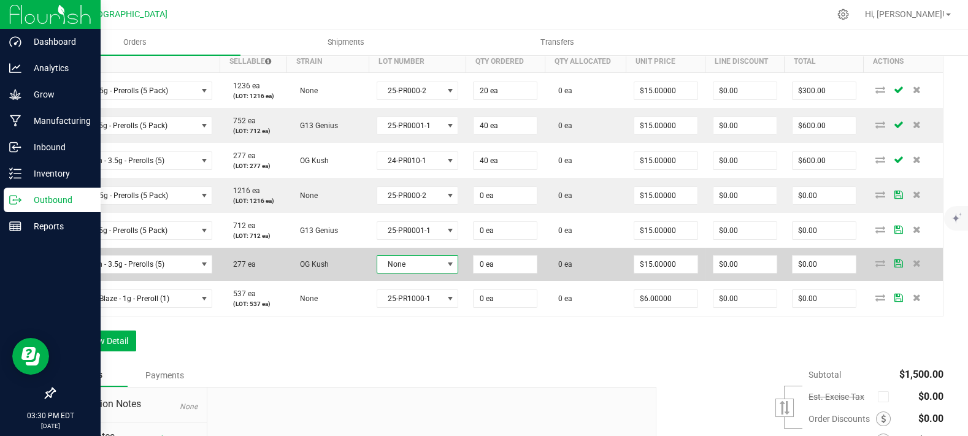
click at [415, 273] on span "None" at bounding box center [410, 264] width 66 height 17
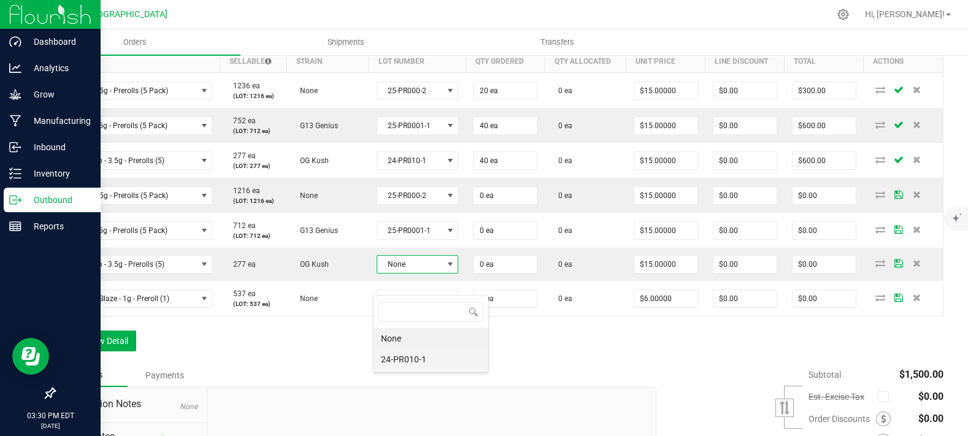
click at [415, 355] on li "24-PR010-1" at bounding box center [431, 359] width 115 height 21
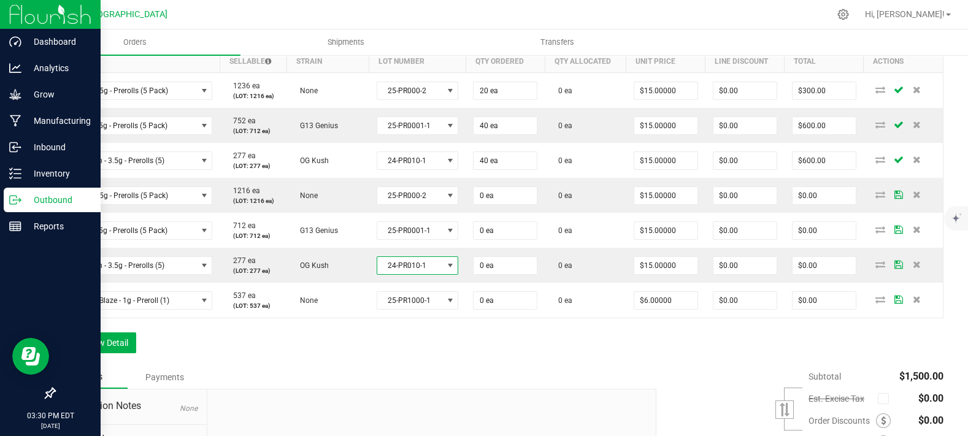
click at [546, 346] on div "Order Details Print All Labels Item Sellable Strain Lot Number Qty Ordered Qty …" at bounding box center [499, 191] width 890 height 347
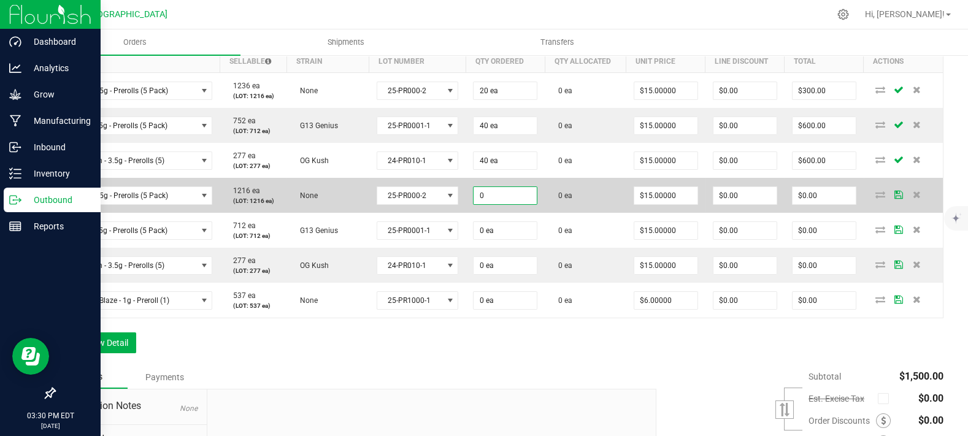
click at [498, 204] on input "0" at bounding box center [505, 195] width 63 height 17
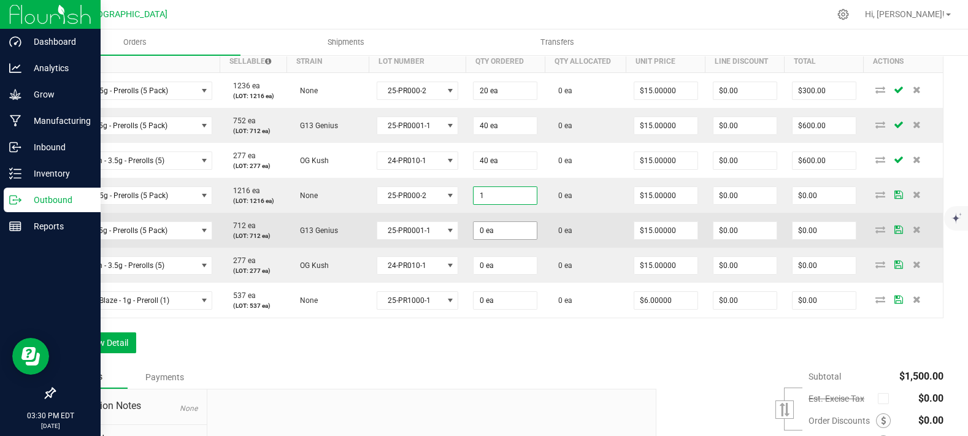
type input "1 ea"
type input "$15.00"
click at [511, 239] on input "0" at bounding box center [505, 230] width 63 height 17
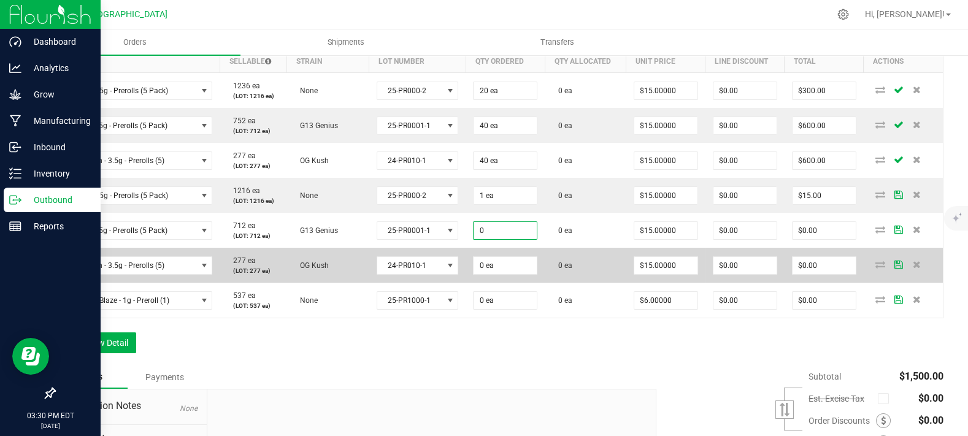
paste input "1"
type input "1 ea"
type input "$15.00"
click at [522, 304] on td "0 ea" at bounding box center [505, 300] width 79 height 35
click at [522, 274] on input "0" at bounding box center [505, 265] width 63 height 17
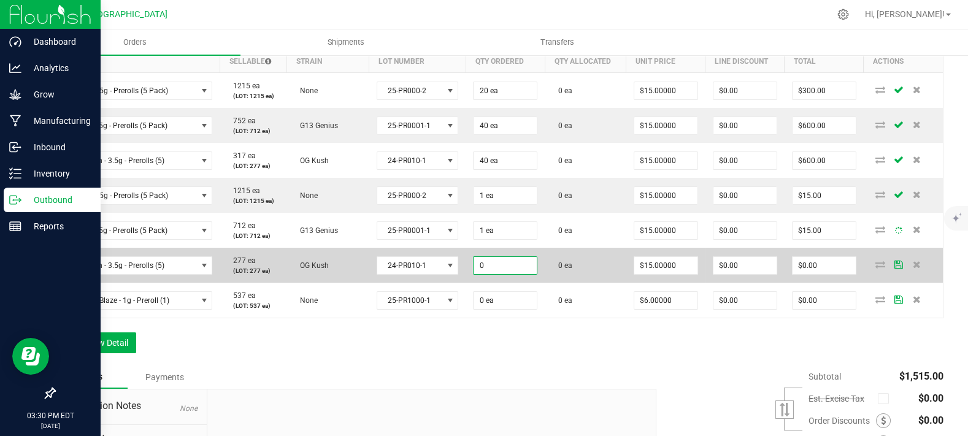
paste input "1"
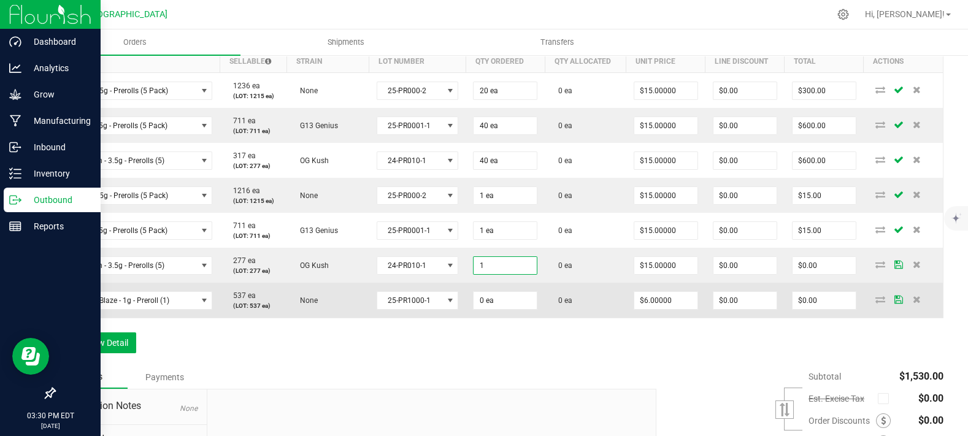
type input "1 ea"
type input "$15.00"
click at [492, 318] on td "0 ea" at bounding box center [505, 300] width 79 height 35
click at [507, 309] on input "0" at bounding box center [505, 300] width 63 height 17
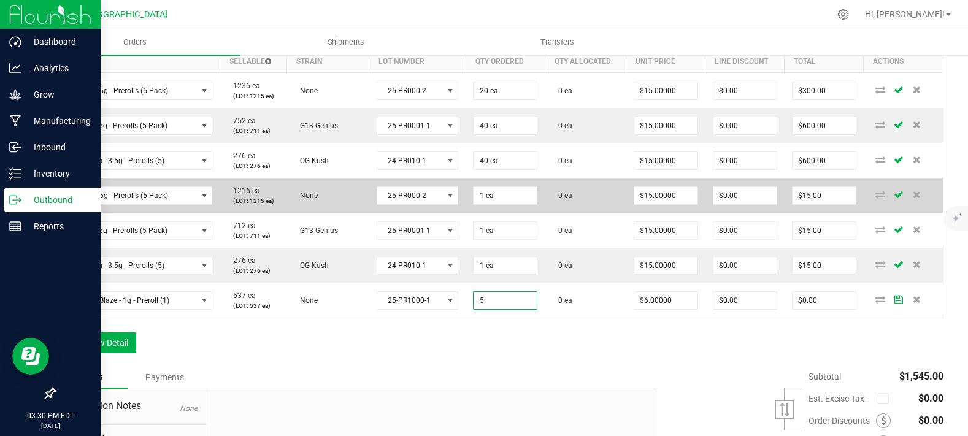
type input "5 ea"
type input "$30.00"
click at [592, 209] on td "0 ea" at bounding box center [585, 195] width 81 height 35
click at [650, 204] on input "15" at bounding box center [665, 195] width 63 height 17
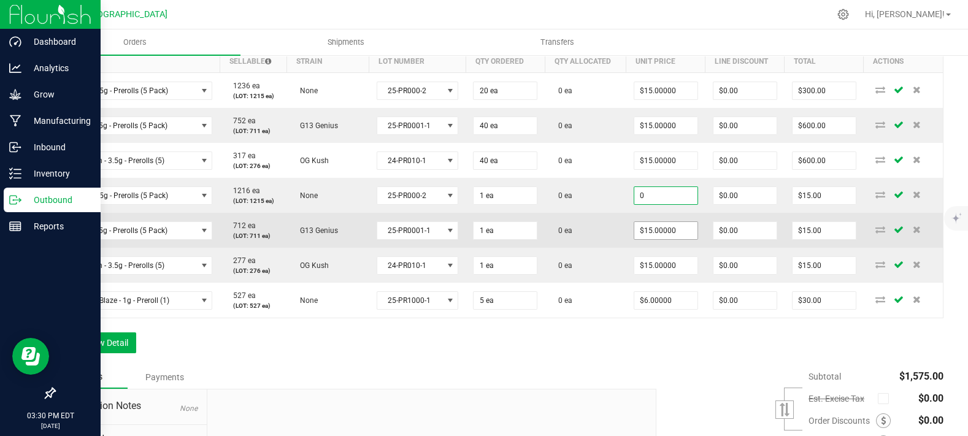
type input "$0.00000"
type input "$0.00"
click at [645, 239] on input "15" at bounding box center [665, 230] width 63 height 17
paste input "0"
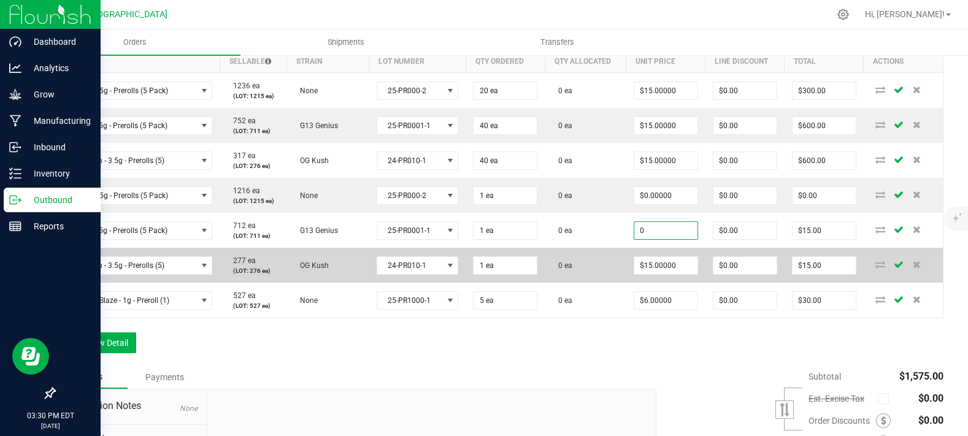
type input "$0.00000"
type input "$0.00"
click at [658, 274] on td "$15.00000" at bounding box center [666, 265] width 79 height 35
click at [658, 274] on input "15" at bounding box center [665, 265] width 63 height 17
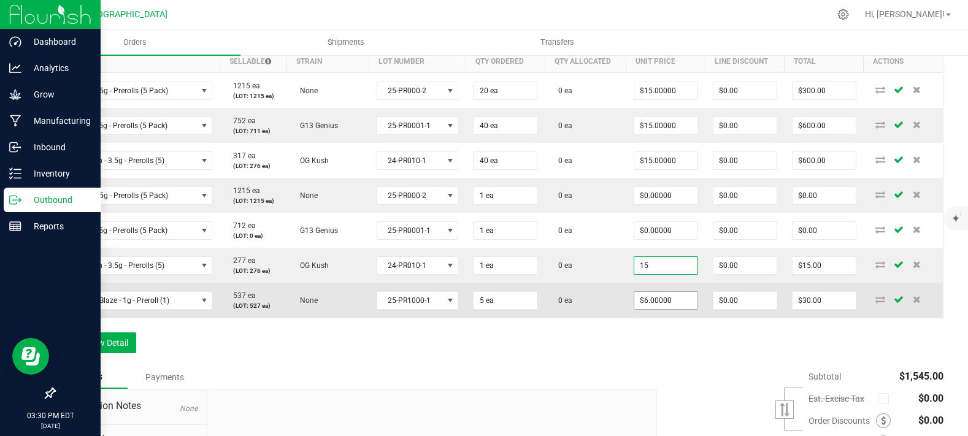
paste input "0"
type input "$0.00000"
type input "$0.00"
click at [647, 309] on input "6" at bounding box center [665, 300] width 63 height 17
paste input "0"
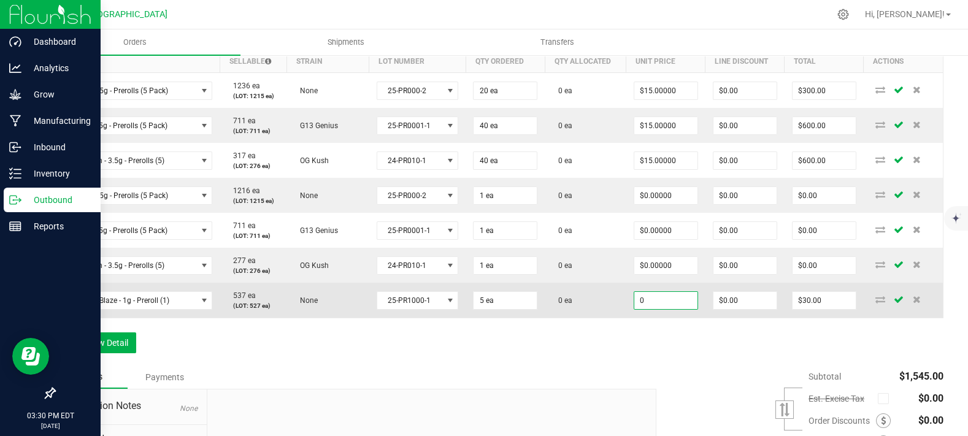
type input "$0.00000"
type input "$0.00"
click at [568, 313] on td "0 ea" at bounding box center [585, 300] width 81 height 35
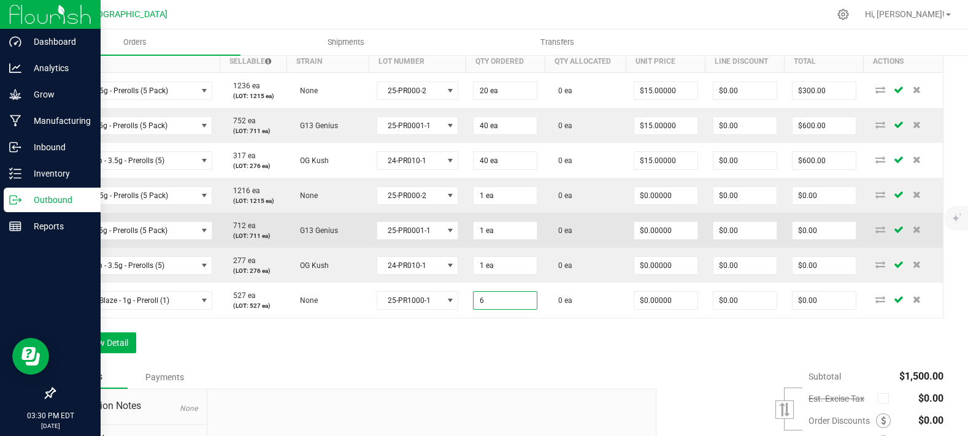
type input "6 ea"
click at [571, 248] on td "0 ea" at bounding box center [585, 230] width 81 height 35
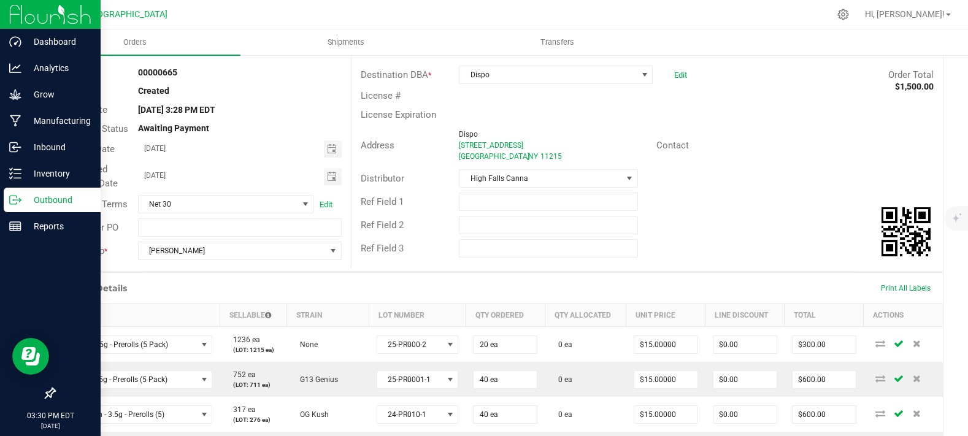
scroll to position [0, 0]
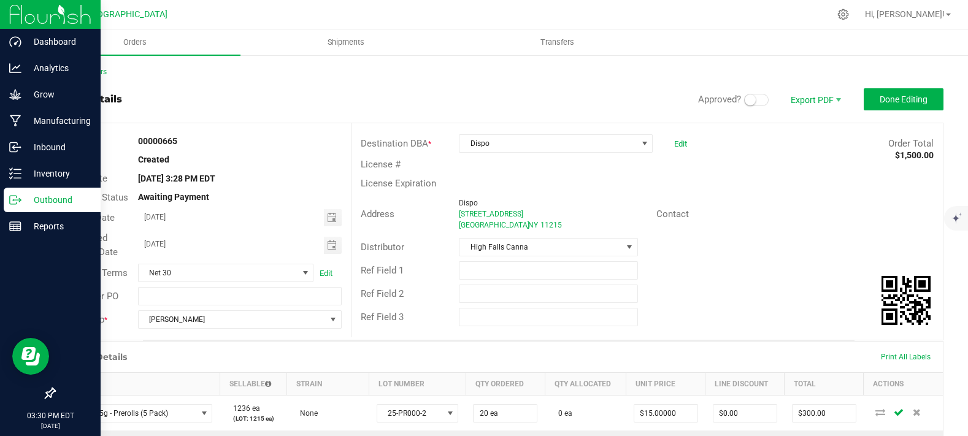
click at [745, 98] on small at bounding box center [750, 99] width 11 height 11
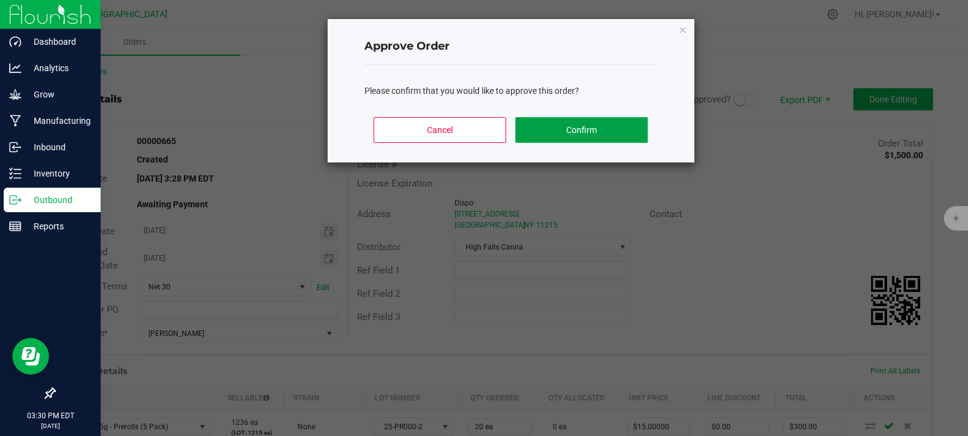
click at [615, 139] on button "Confirm" at bounding box center [581, 130] width 132 height 26
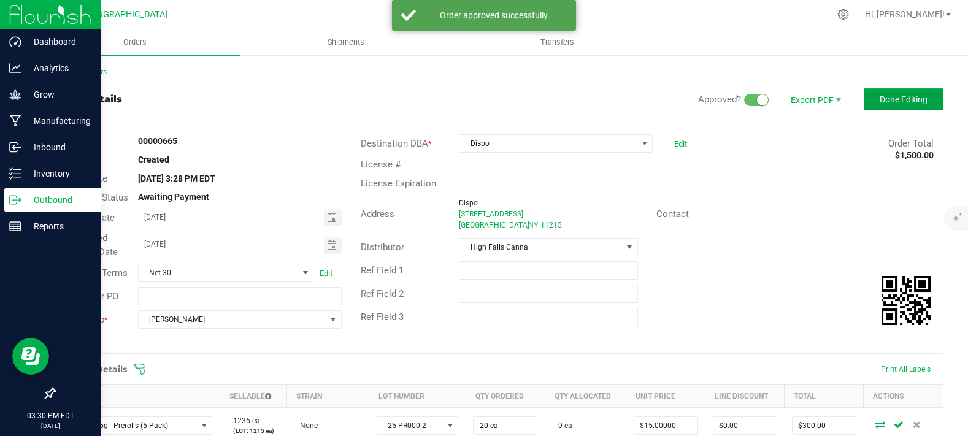
click at [881, 99] on span "Done Editing" at bounding box center [904, 99] width 48 height 10
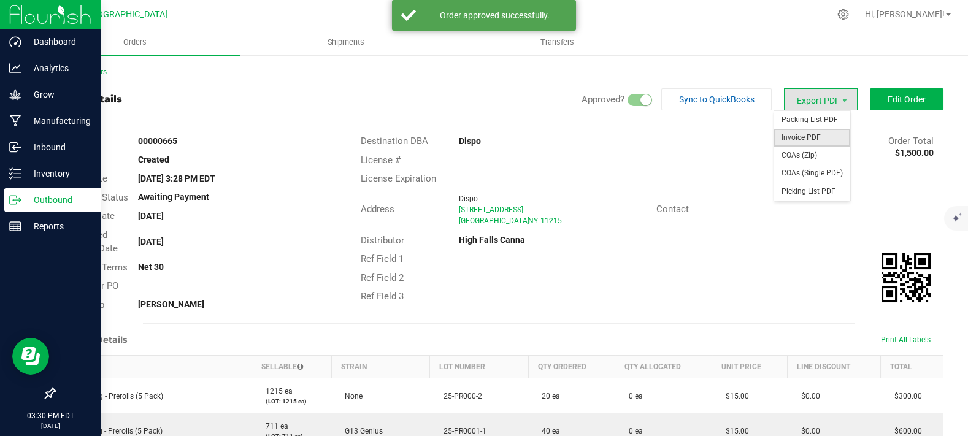
click at [803, 137] on span "Invoice PDF" at bounding box center [812, 138] width 76 height 18
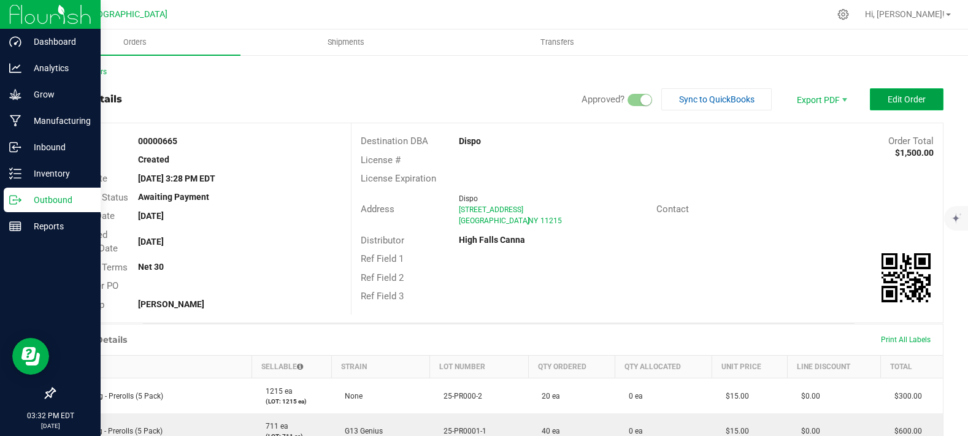
click at [896, 99] on span "Edit Order" at bounding box center [907, 99] width 38 height 10
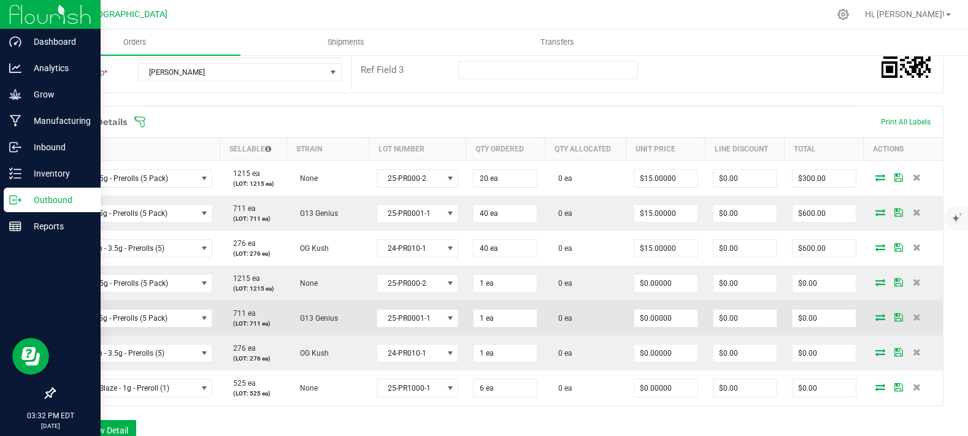
scroll to position [487, 0]
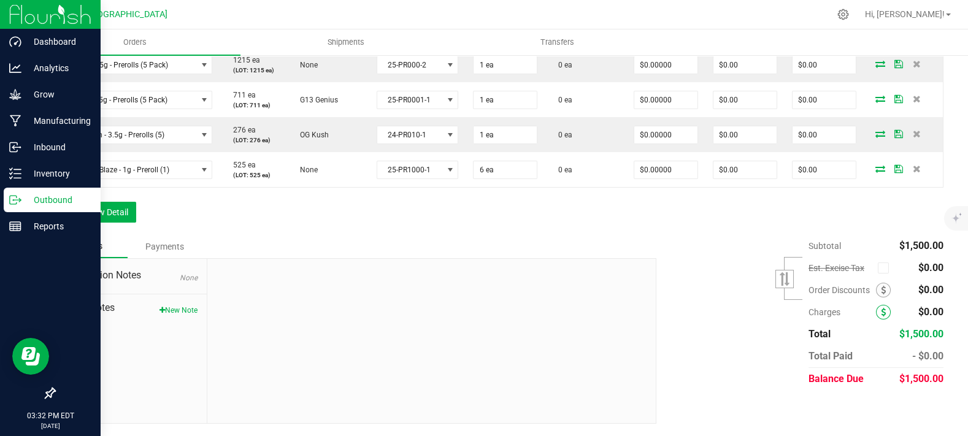
click at [881, 312] on icon at bounding box center [883, 312] width 5 height 9
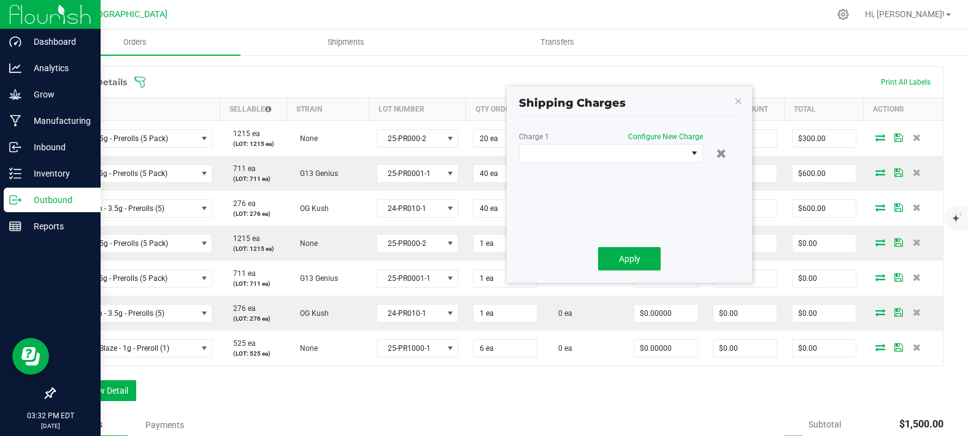
scroll to position [283, 0]
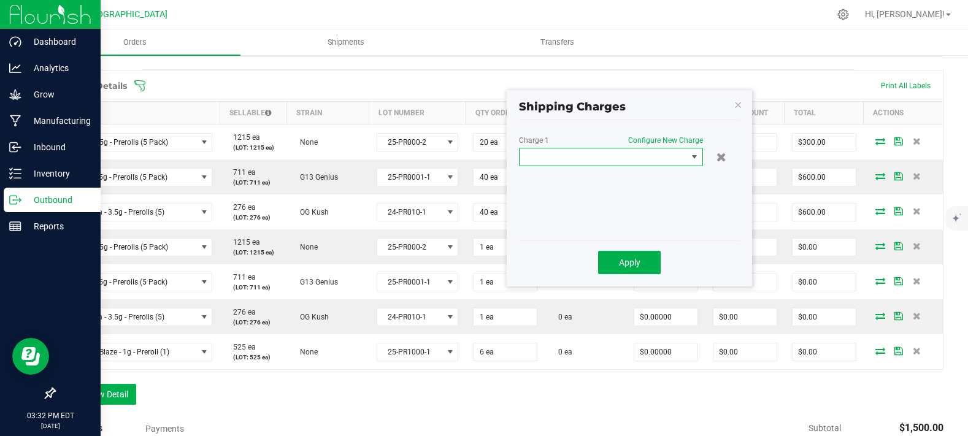
click at [608, 153] on span at bounding box center [604, 156] width 168 height 17
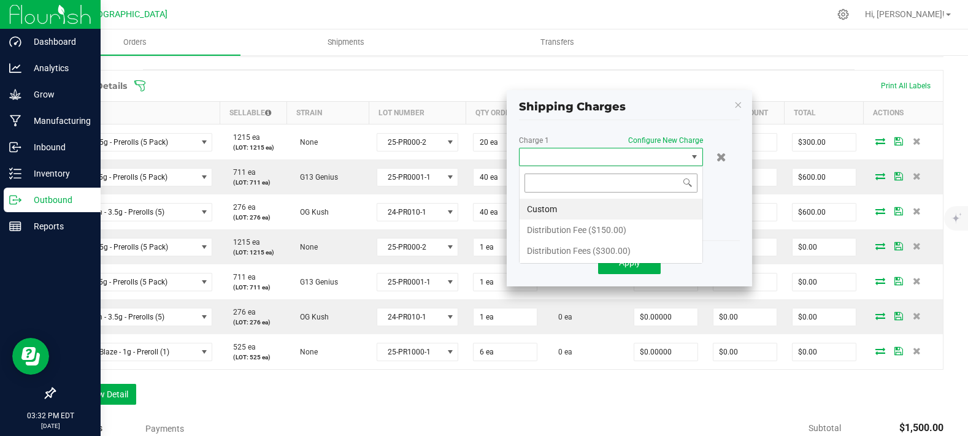
scroll to position [18, 184]
click at [551, 233] on li "Distribution Fee ($150.00)" at bounding box center [611, 230] width 183 height 21
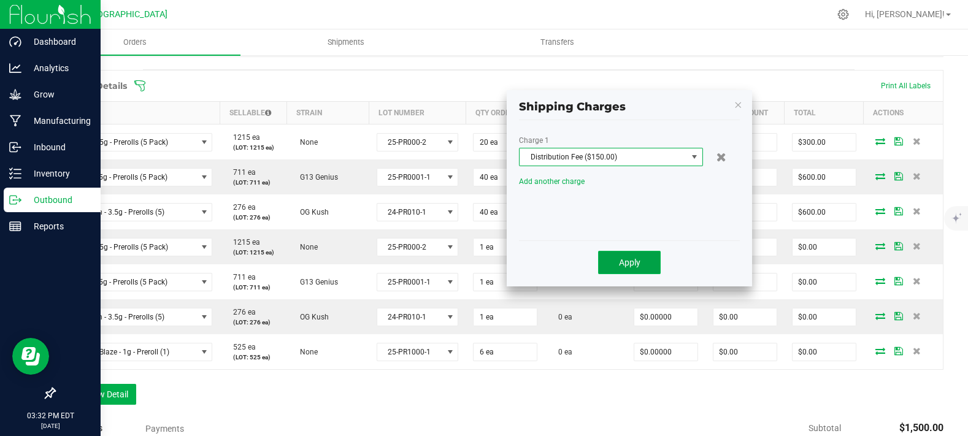
click at [629, 264] on span "Apply" at bounding box center [629, 263] width 21 height 10
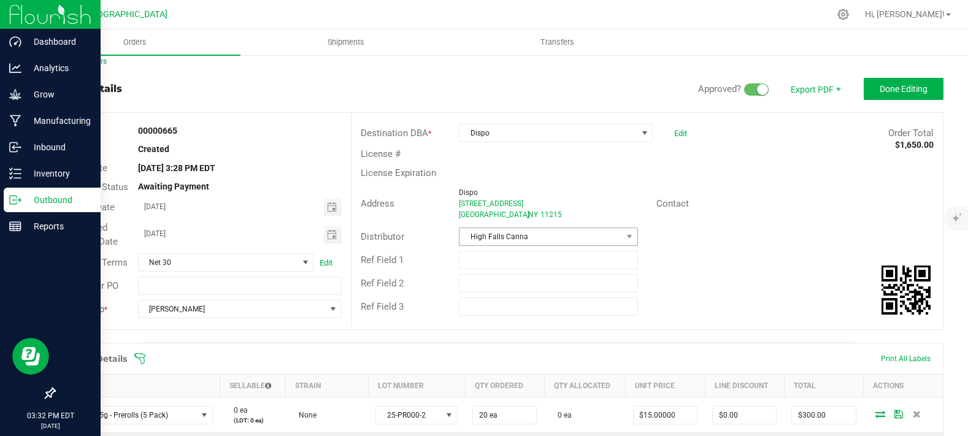
scroll to position [0, 0]
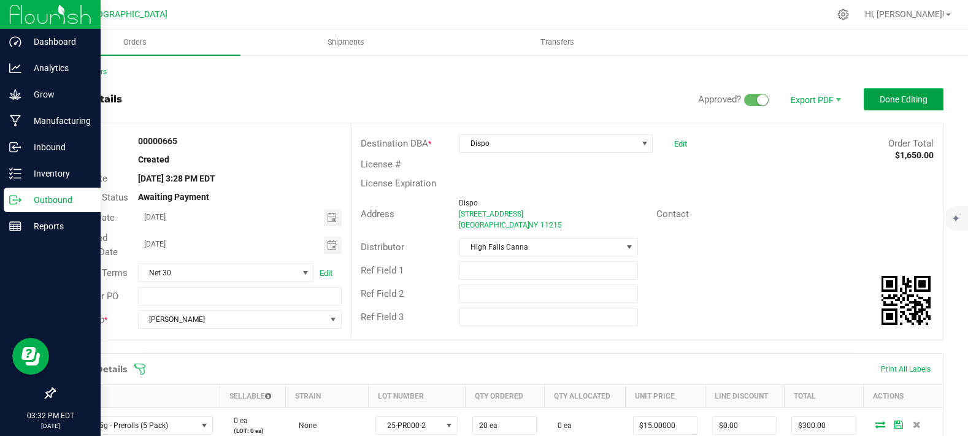
click at [872, 105] on button "Done Editing" at bounding box center [904, 99] width 80 height 22
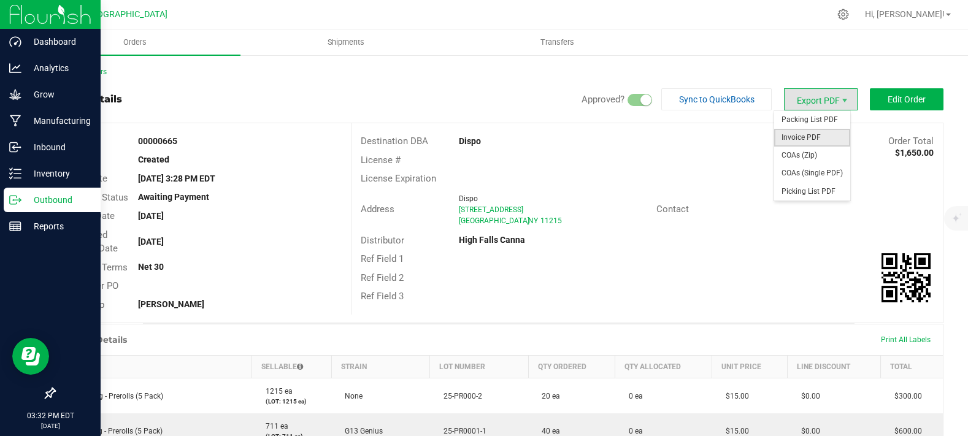
click at [811, 137] on span "Invoice PDF" at bounding box center [812, 138] width 76 height 18
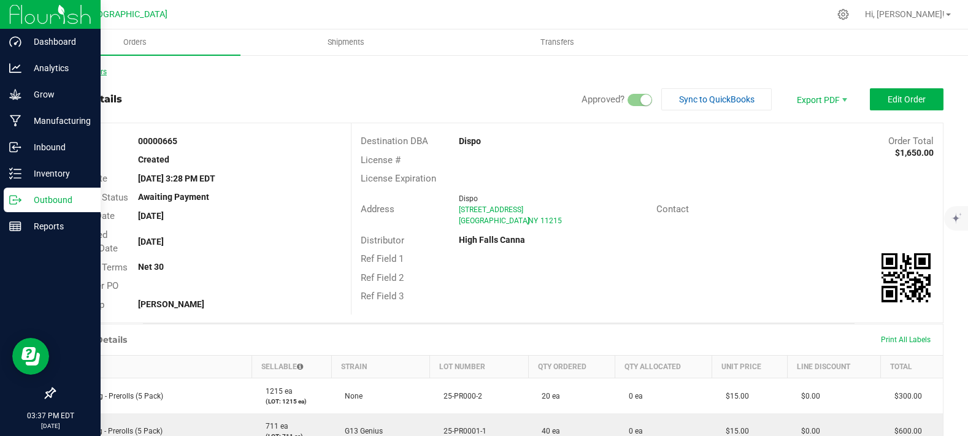
click at [71, 74] on link "Back to Orders" at bounding box center [80, 71] width 53 height 9
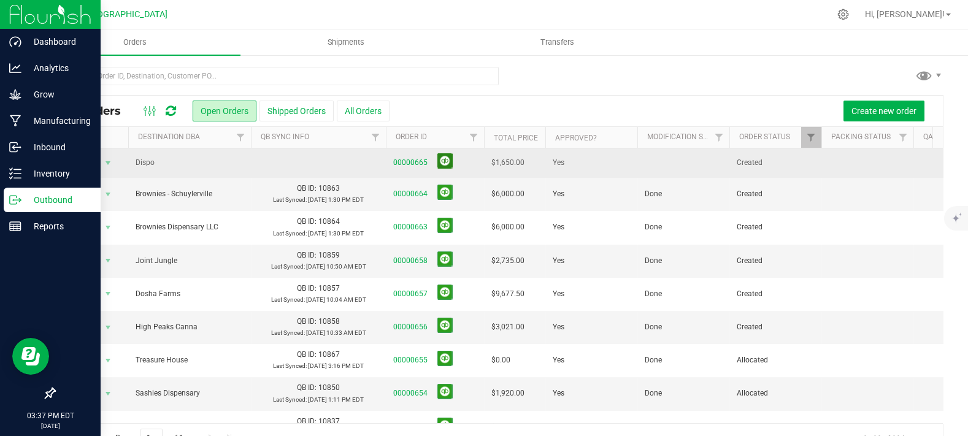
click at [450, 162] on button at bounding box center [445, 160] width 15 height 15
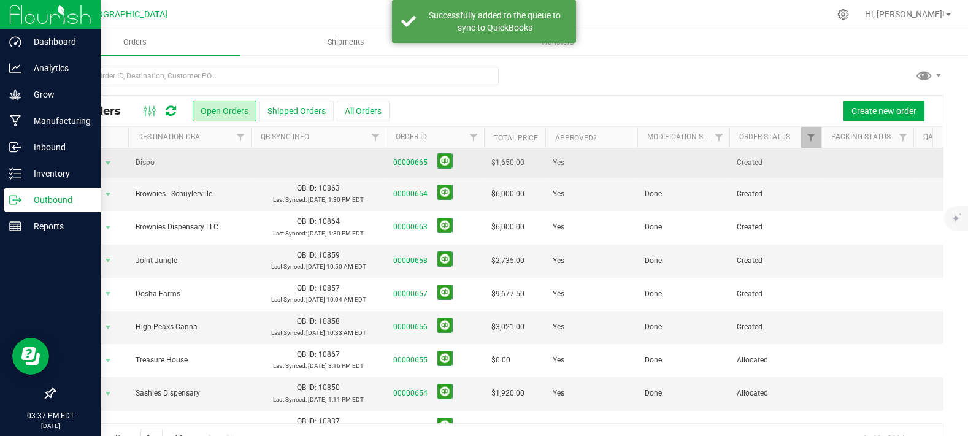
click at [650, 160] on td at bounding box center [684, 162] width 92 height 29
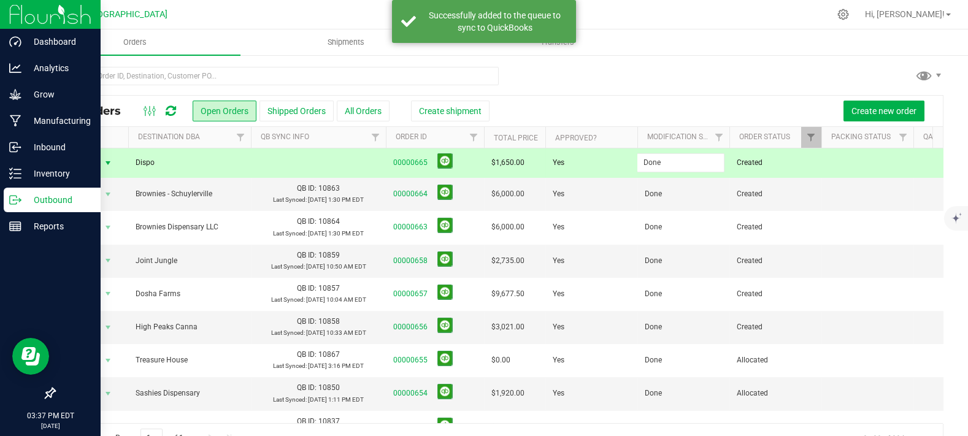
type input "Done"
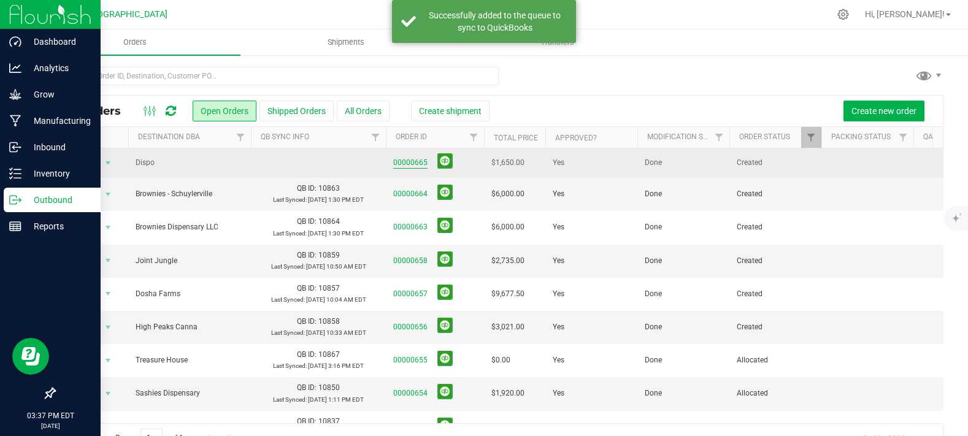
click at [403, 166] on link "00000665" at bounding box center [410, 163] width 34 height 12
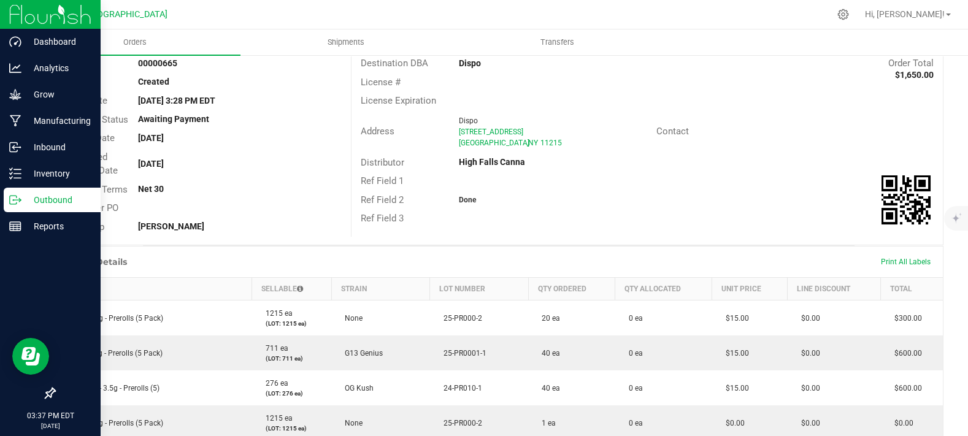
scroll to position [204, 0]
